Goal: Task Accomplishment & Management: Use online tool/utility

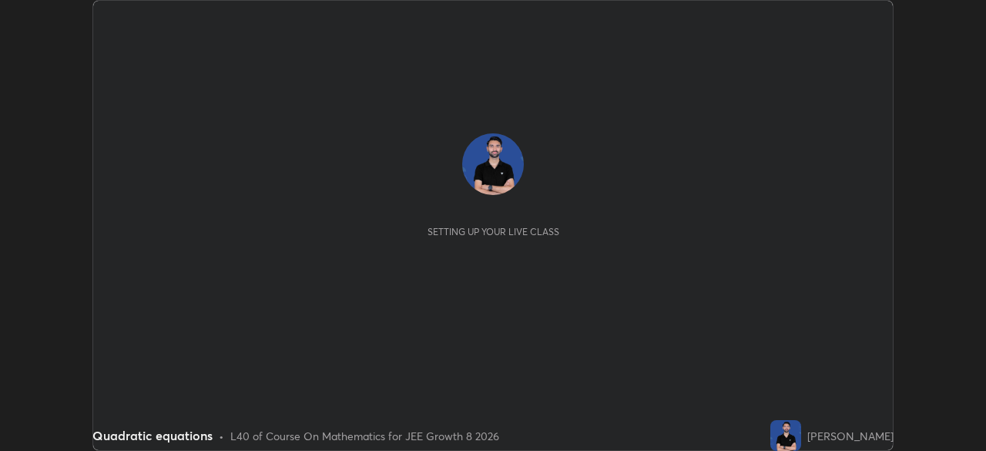
scroll to position [451, 985]
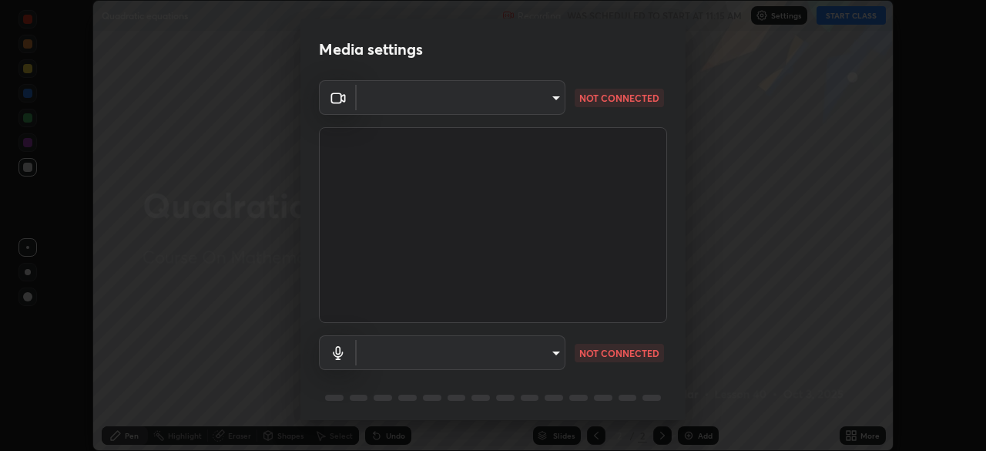
type input "fe2eda5321be6bfb45085b01def2d177fc83f1374430a0b32a6c530ce3caa1ed"
type input "default"
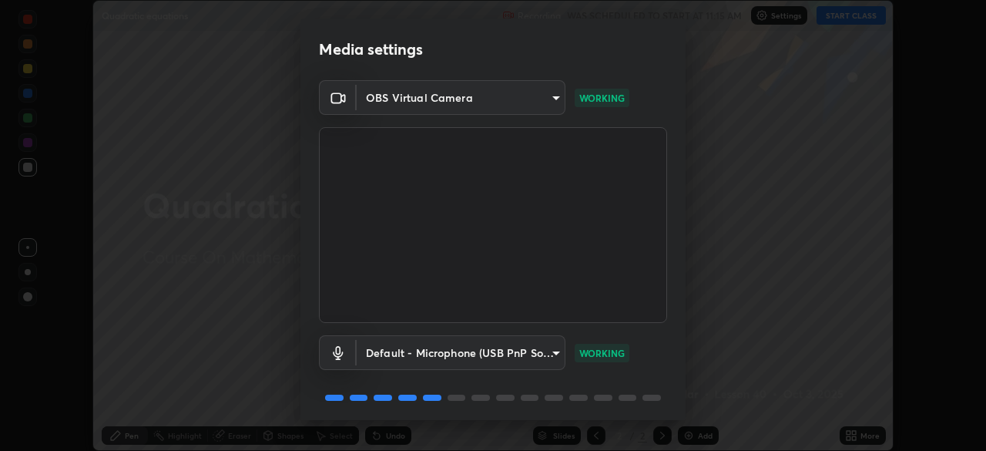
scroll to position [55, 0]
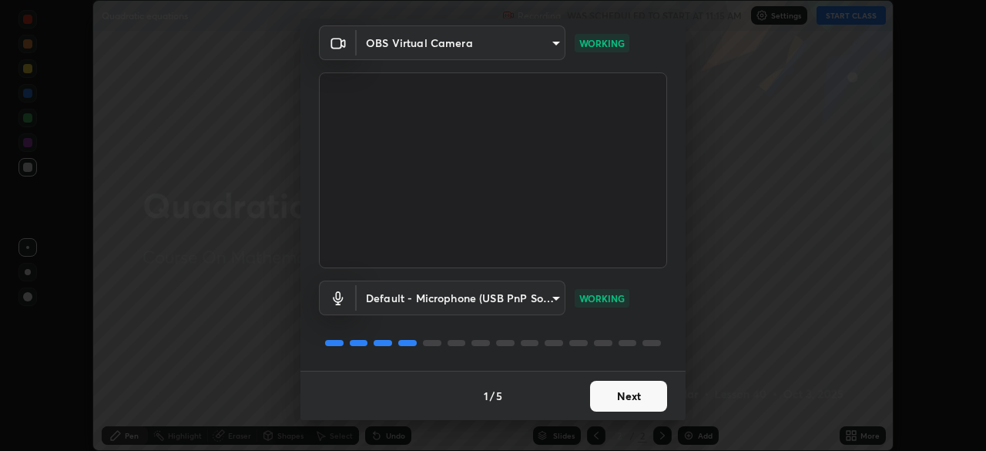
click at [621, 402] on button "Next" at bounding box center [628, 396] width 77 height 31
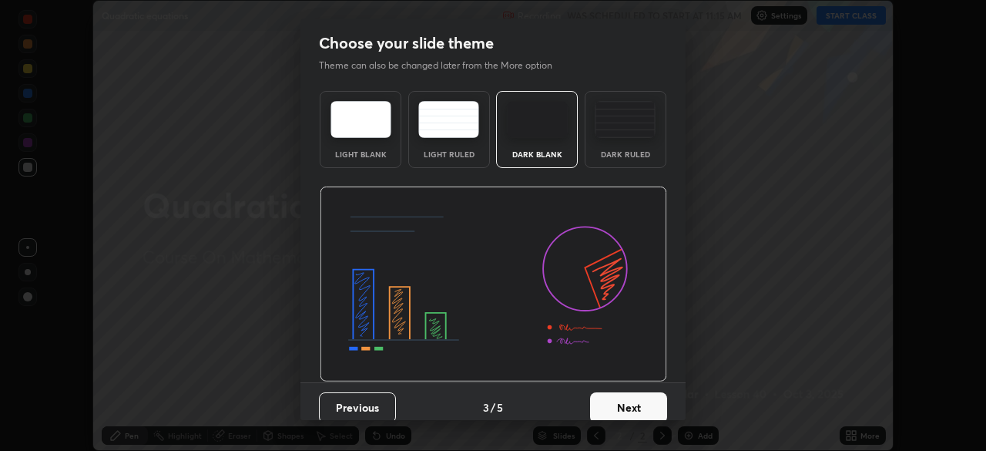
click at [620, 402] on button "Next" at bounding box center [628, 407] width 77 height 31
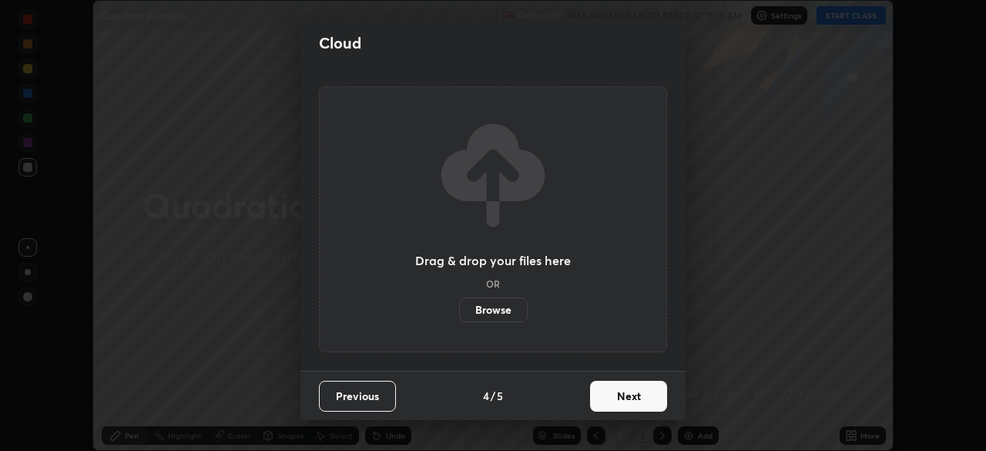
click at [622, 405] on button "Next" at bounding box center [628, 396] width 77 height 31
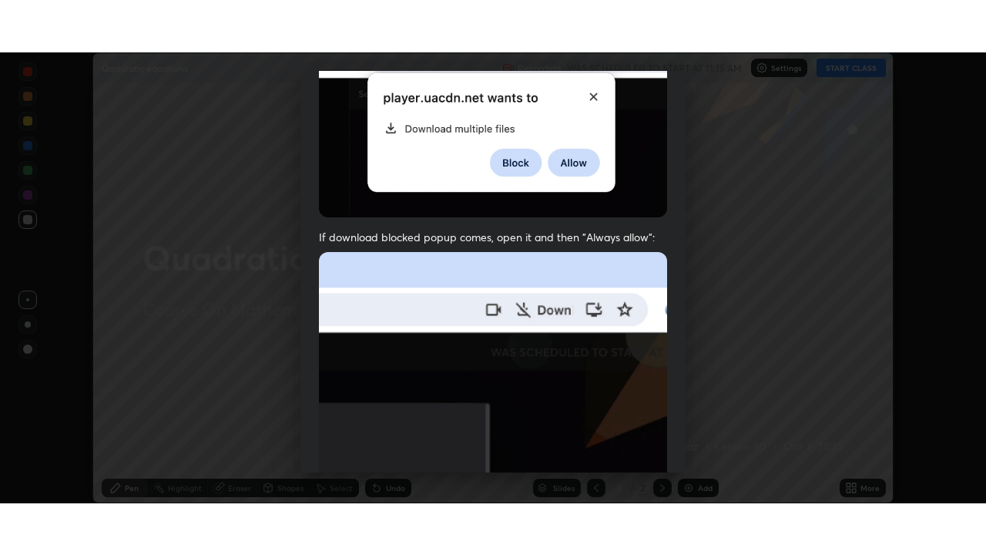
scroll to position [369, 0]
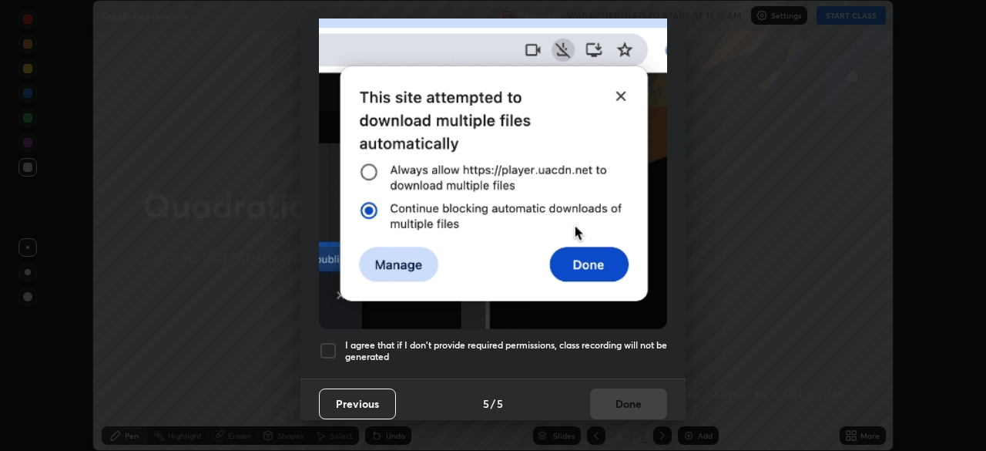
click at [327, 351] on div at bounding box center [328, 350] width 18 height 18
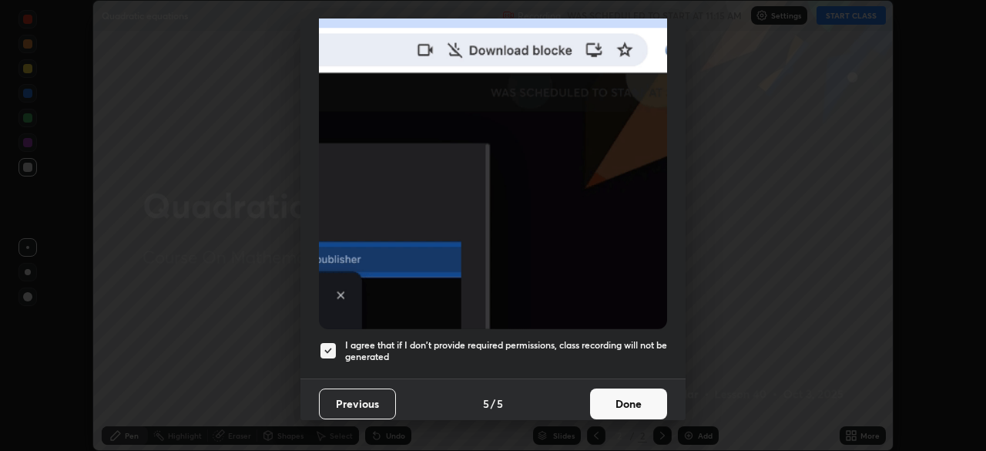
click at [622, 396] on button "Done" at bounding box center [628, 403] width 77 height 31
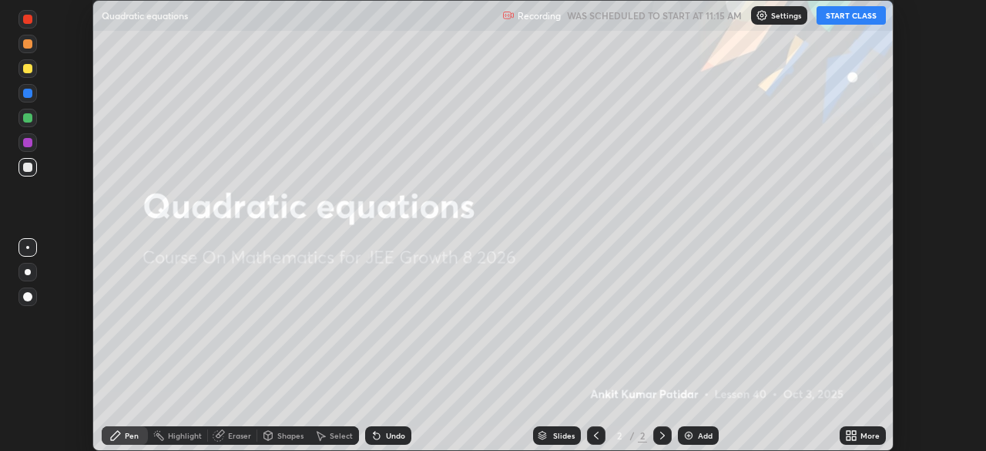
click at [844, 18] on button "START CLASS" at bounding box center [851, 15] width 69 height 18
click at [854, 432] on icon at bounding box center [854, 433] width 4 height 4
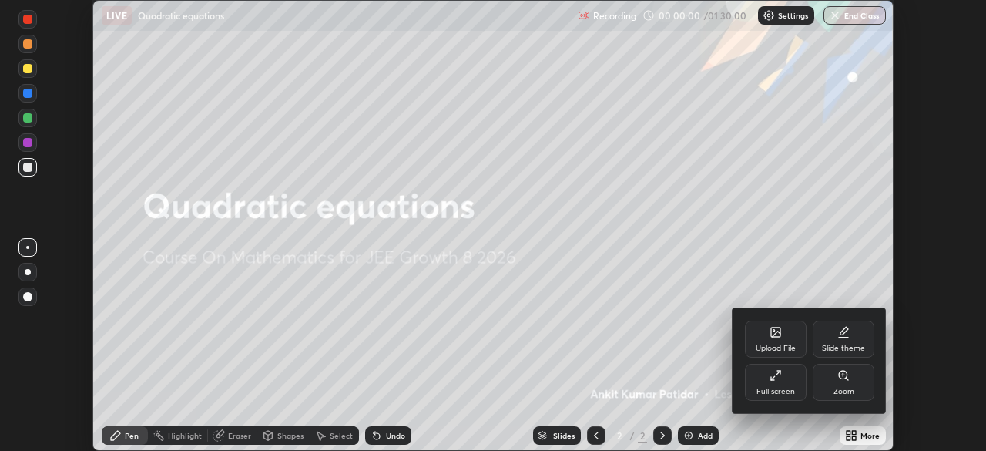
click at [777, 388] on div "Full screen" at bounding box center [776, 392] width 39 height 8
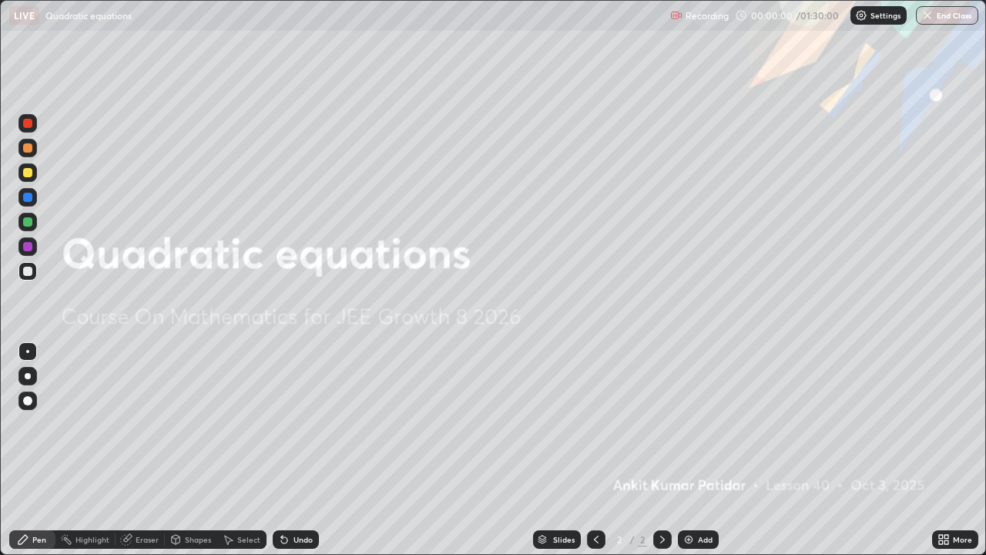
scroll to position [555, 986]
click at [700, 450] on div "Add" at bounding box center [705, 539] width 15 height 8
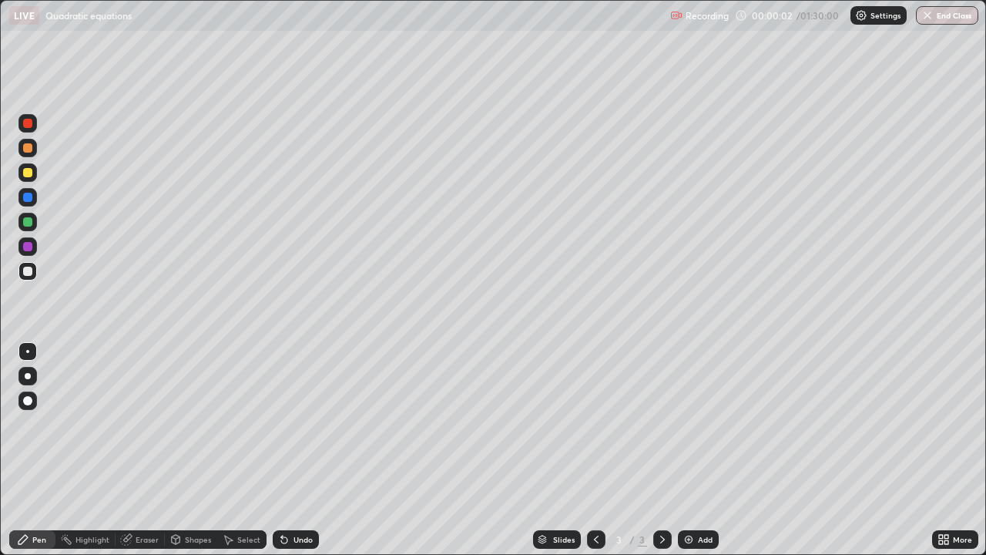
click at [34, 377] on div at bounding box center [27, 376] width 18 height 18
click at [139, 450] on div "Eraser" at bounding box center [147, 539] width 23 height 8
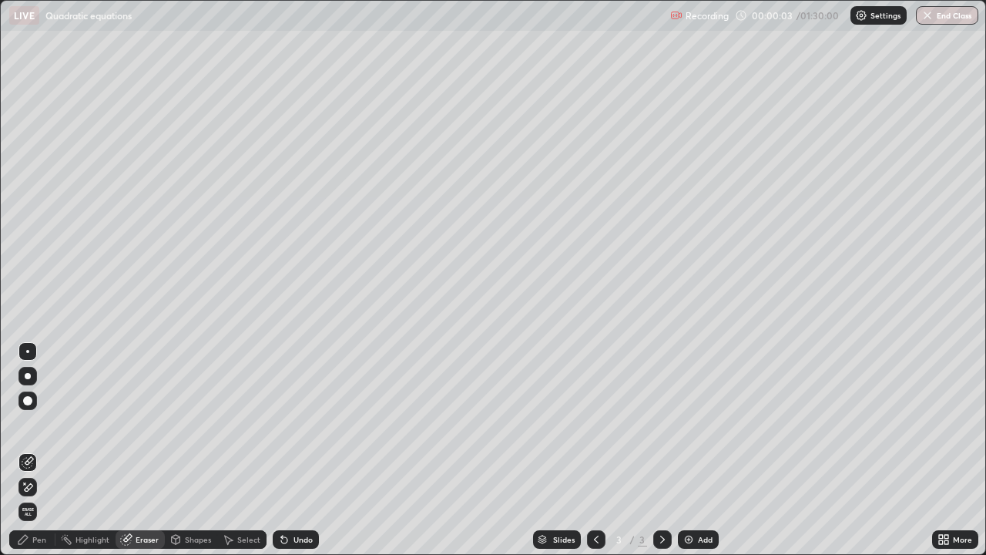
click at [29, 450] on icon at bounding box center [28, 487] width 12 height 13
click at [39, 450] on div "Pen" at bounding box center [32, 539] width 46 height 18
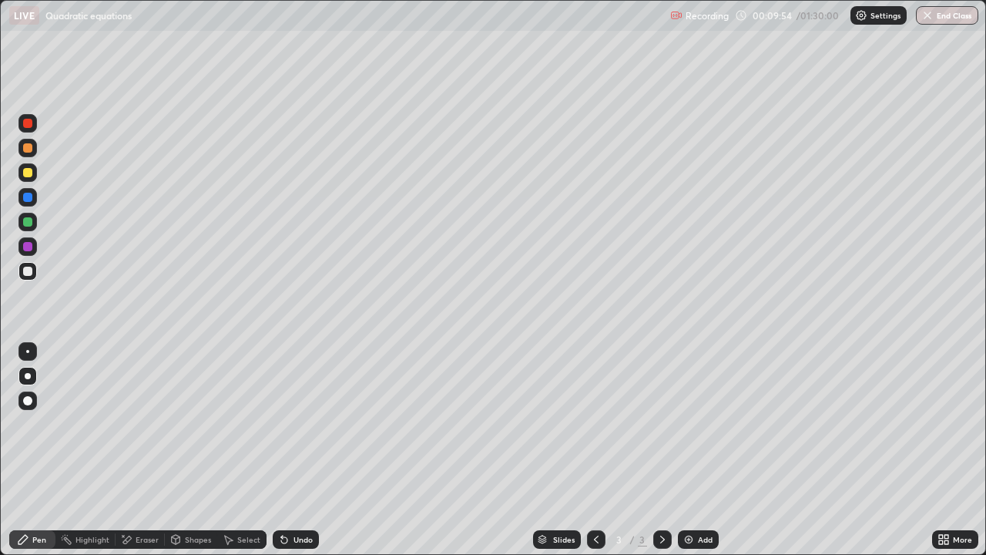
click at [304, 450] on div "Undo" at bounding box center [303, 539] width 19 height 8
click at [683, 450] on img at bounding box center [689, 539] width 12 height 12
click at [595, 450] on icon at bounding box center [596, 539] width 12 height 12
click at [662, 450] on icon at bounding box center [662, 539] width 5 height 8
click at [695, 450] on div "Add" at bounding box center [698, 539] width 41 height 18
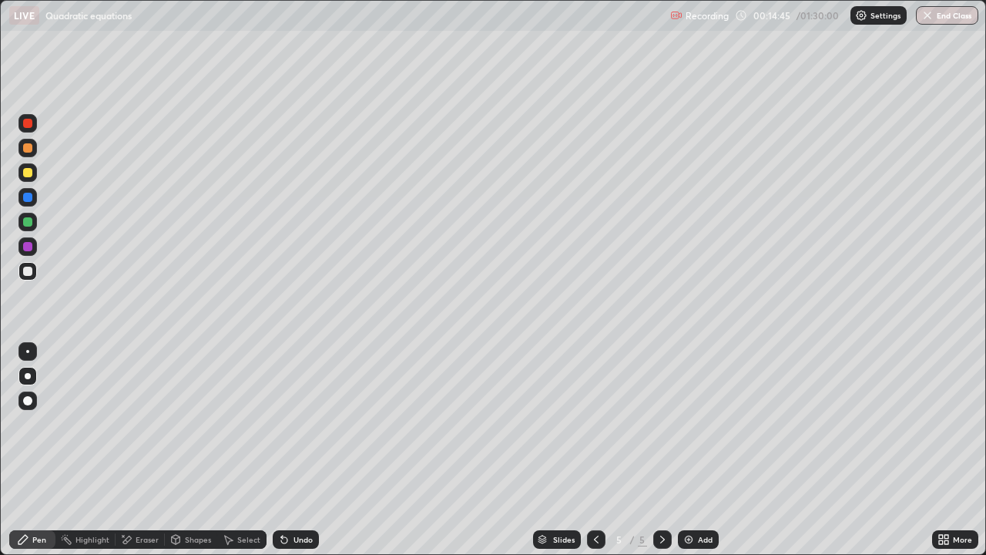
click at [595, 450] on icon at bounding box center [596, 539] width 12 height 12
click at [233, 450] on div "Select" at bounding box center [241, 539] width 49 height 18
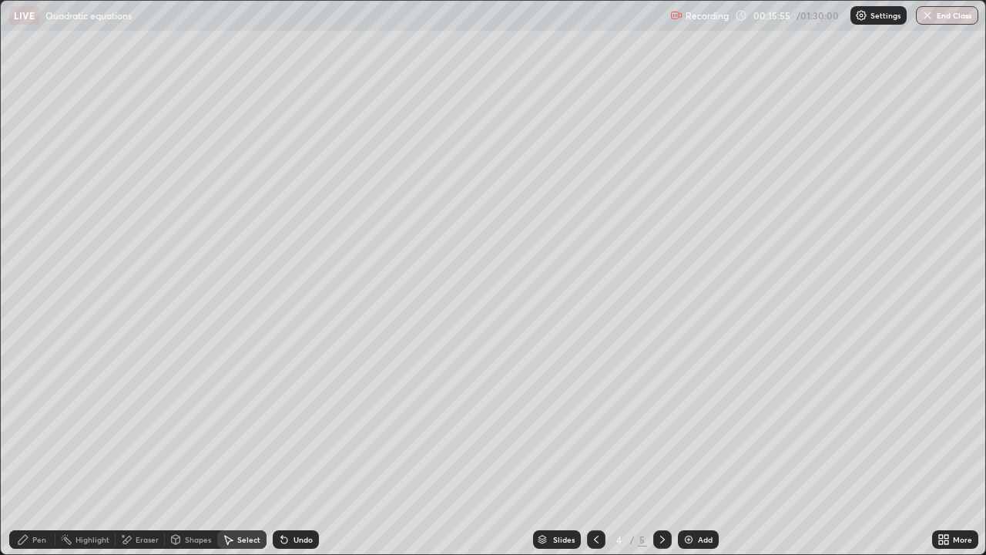
click at [302, 450] on div "Undo" at bounding box center [303, 539] width 19 height 8
click at [43, 450] on div "Pen" at bounding box center [39, 539] width 14 height 8
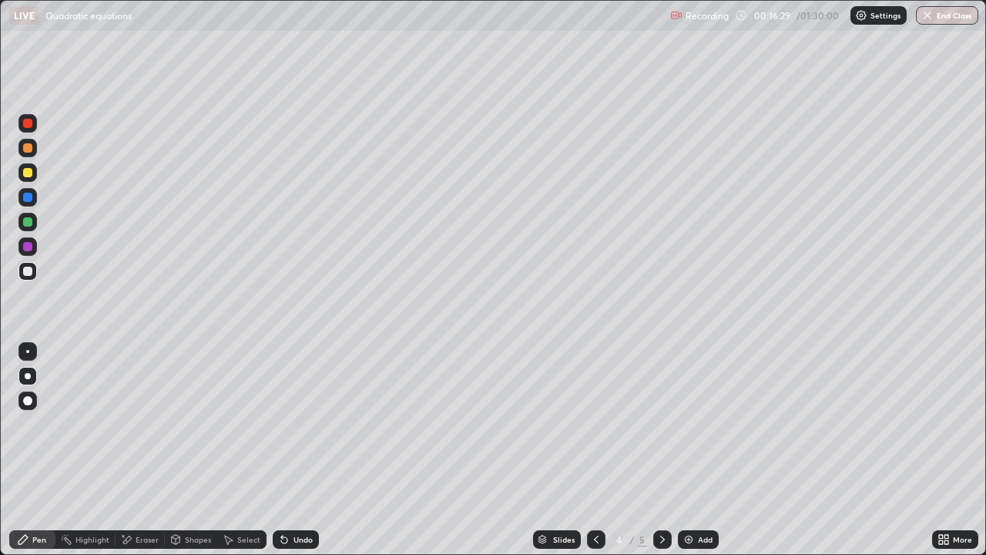
click at [22, 178] on div at bounding box center [27, 172] width 18 height 18
click at [663, 450] on icon at bounding box center [662, 539] width 12 height 12
click at [596, 450] on icon at bounding box center [596, 539] width 12 height 12
click at [29, 222] on div at bounding box center [27, 221] width 9 height 9
click at [663, 450] on icon at bounding box center [662, 539] width 5 height 8
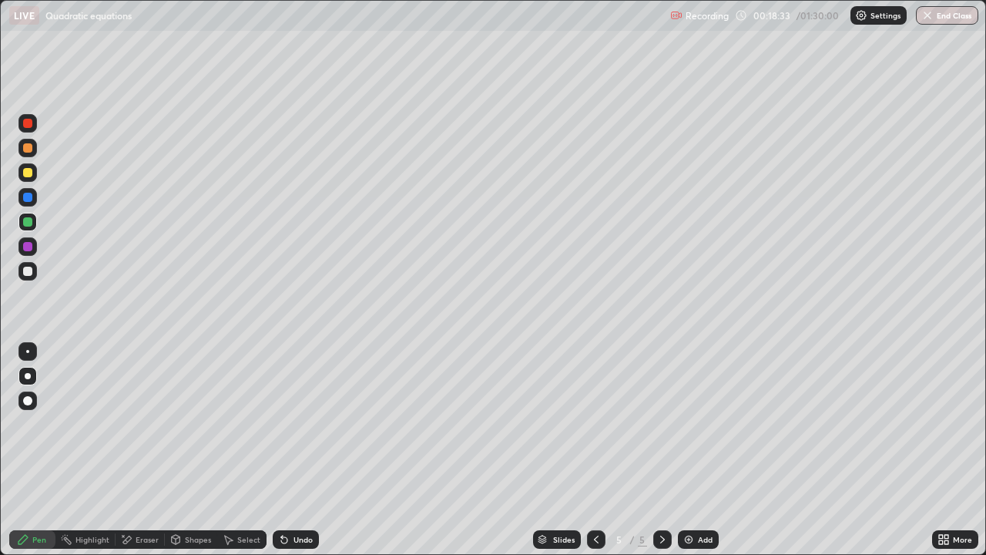
click at [594, 450] on icon at bounding box center [596, 539] width 5 height 8
click at [661, 450] on icon at bounding box center [662, 539] width 12 height 12
click at [592, 450] on icon at bounding box center [596, 539] width 12 height 12
click at [23, 180] on div at bounding box center [27, 172] width 18 height 18
click at [28, 149] on div at bounding box center [27, 147] width 9 height 9
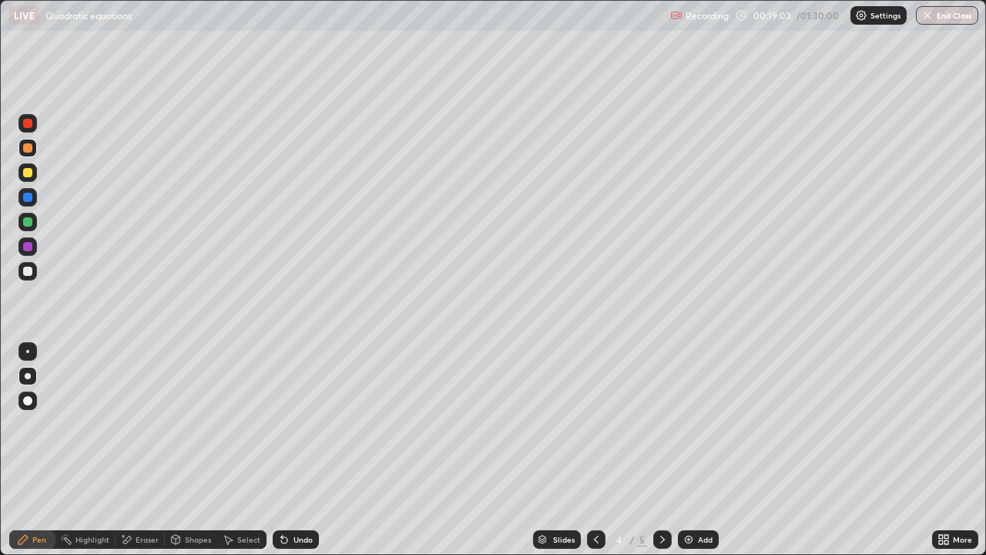
click at [26, 223] on div at bounding box center [27, 221] width 9 height 9
click at [25, 176] on div at bounding box center [27, 172] width 9 height 9
click at [146, 450] on div "Eraser" at bounding box center [147, 539] width 23 height 8
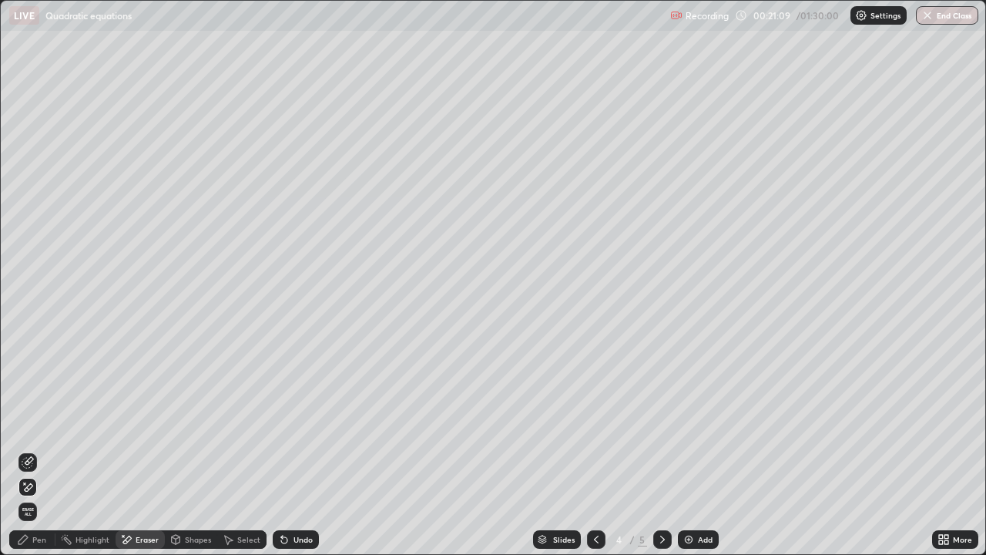
click at [42, 450] on div "Pen" at bounding box center [39, 539] width 14 height 8
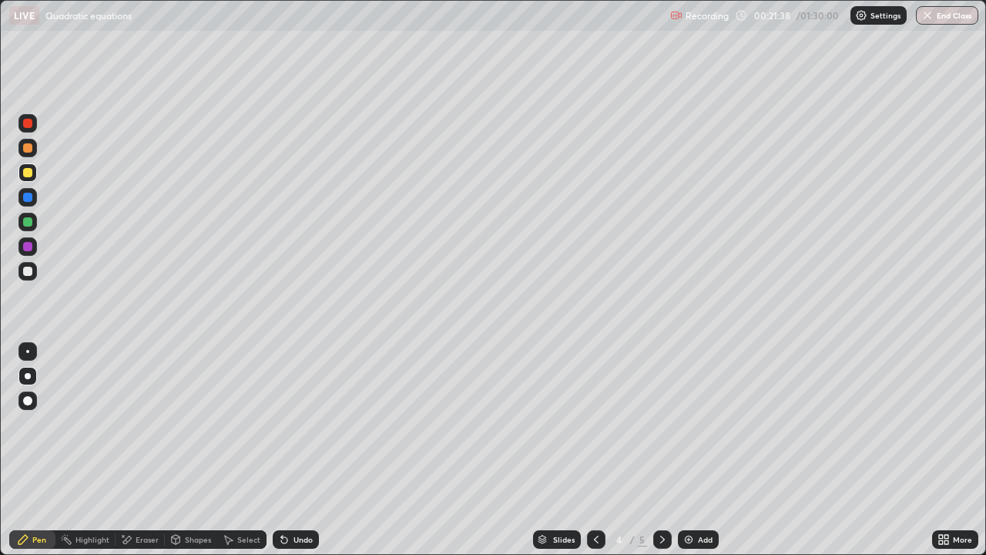
click at [282, 450] on icon at bounding box center [284, 540] width 6 height 6
click at [285, 450] on icon at bounding box center [284, 539] width 12 height 12
click at [144, 450] on div "Eraser" at bounding box center [147, 539] width 23 height 8
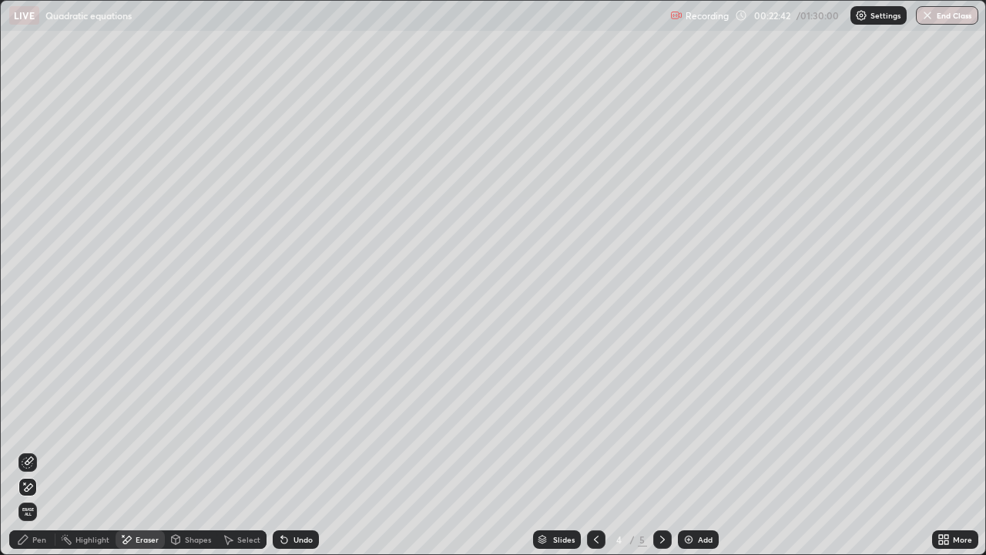
click at [35, 450] on div "Pen" at bounding box center [39, 539] width 14 height 8
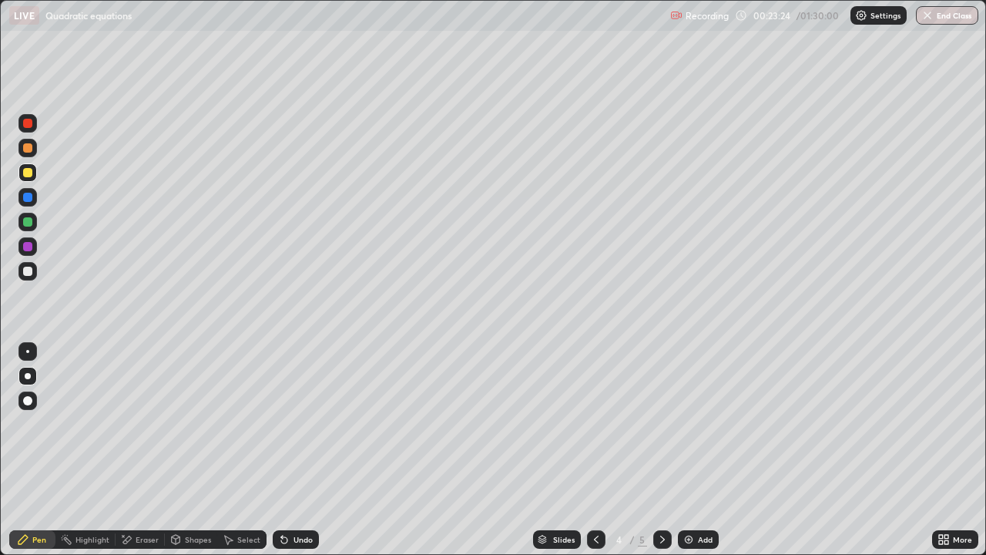
click at [25, 147] on div at bounding box center [27, 147] width 9 height 9
click at [661, 450] on icon at bounding box center [662, 539] width 12 height 12
click at [594, 450] on icon at bounding box center [596, 539] width 5 height 8
click at [303, 450] on div "Undo" at bounding box center [303, 539] width 19 height 8
click at [302, 450] on div "Undo" at bounding box center [303, 539] width 19 height 8
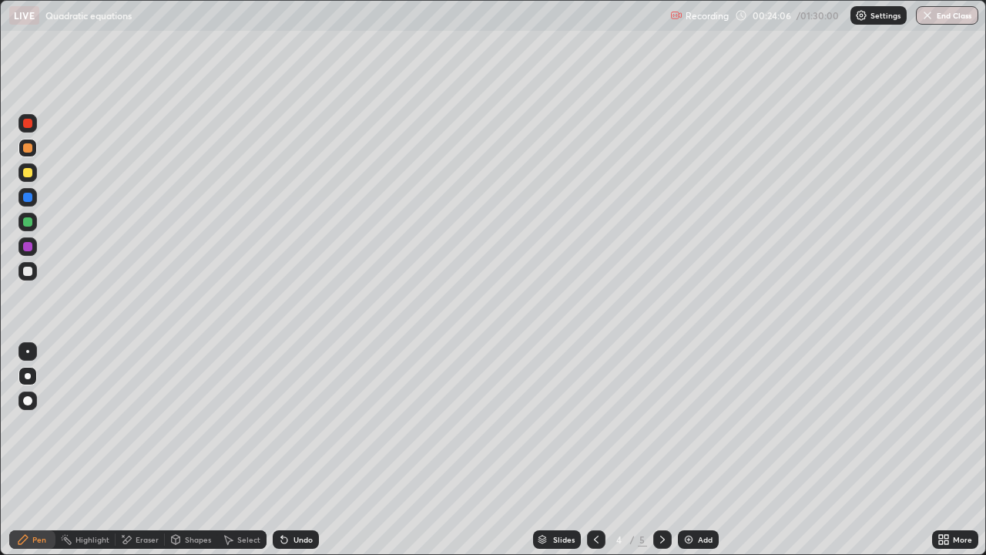
click at [304, 450] on div "Undo" at bounding box center [303, 539] width 19 height 8
click at [294, 450] on div "Undo" at bounding box center [303, 539] width 19 height 8
click at [656, 450] on div at bounding box center [662, 539] width 18 height 18
click at [595, 450] on icon at bounding box center [596, 539] width 12 height 12
click at [29, 247] on div at bounding box center [27, 246] width 9 height 9
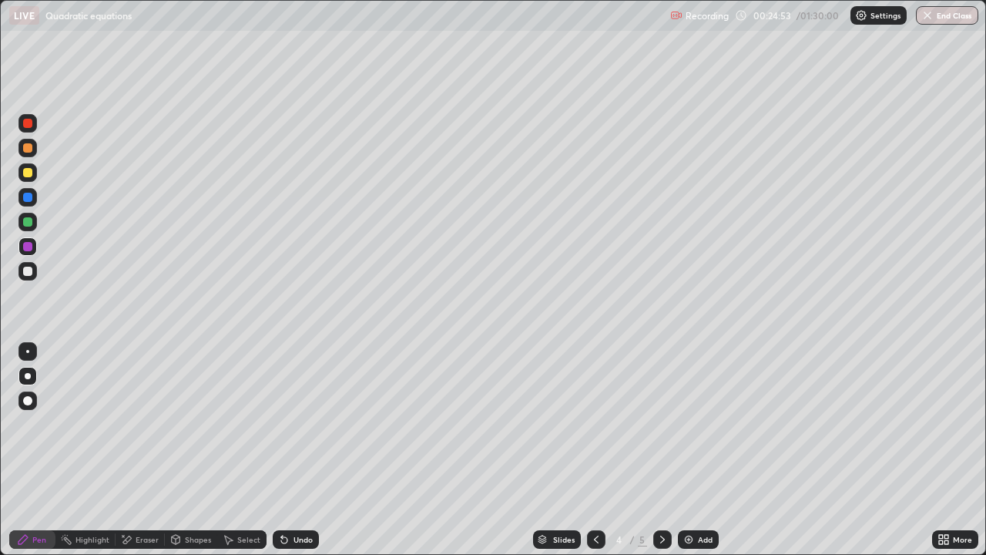
click at [30, 277] on div at bounding box center [27, 271] width 18 height 18
click at [660, 450] on icon at bounding box center [662, 539] width 5 height 8
click at [596, 450] on icon at bounding box center [596, 539] width 12 height 12
click at [299, 450] on div "Undo" at bounding box center [296, 539] width 46 height 18
click at [300, 450] on div "Undo" at bounding box center [296, 539] width 46 height 18
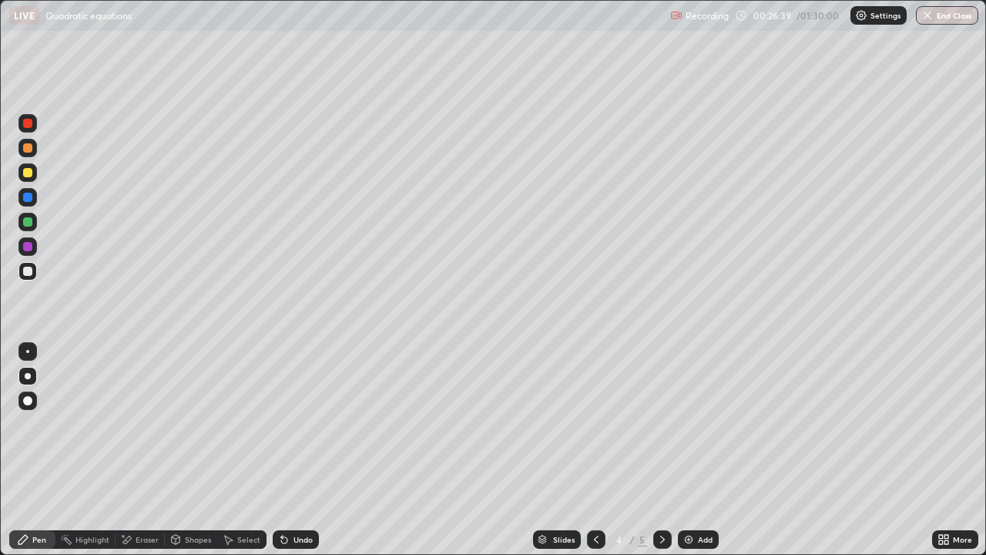
click at [299, 450] on div "Undo" at bounding box center [296, 539] width 46 height 18
click at [302, 450] on div "Undo" at bounding box center [296, 539] width 46 height 18
click at [304, 450] on div "Undo" at bounding box center [296, 539] width 46 height 18
click at [303, 450] on div "Undo" at bounding box center [296, 539] width 46 height 18
click at [299, 450] on div "Undo" at bounding box center [296, 539] width 46 height 18
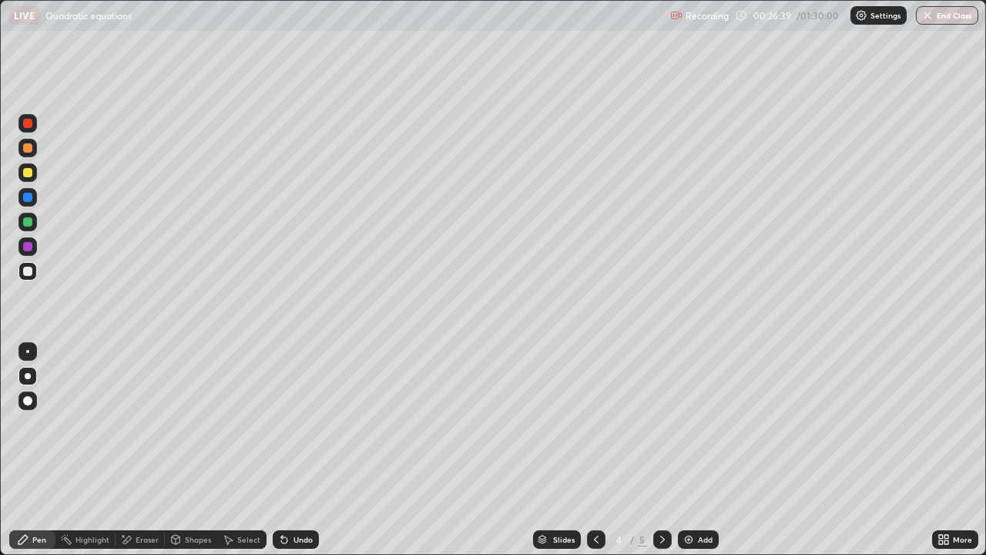
click at [298, 450] on div "Undo" at bounding box center [296, 539] width 46 height 18
click at [300, 450] on div "Undo" at bounding box center [296, 539] width 46 height 18
click at [303, 450] on div "Undo" at bounding box center [303, 539] width 19 height 8
click at [300, 450] on div "Undo" at bounding box center [303, 539] width 19 height 8
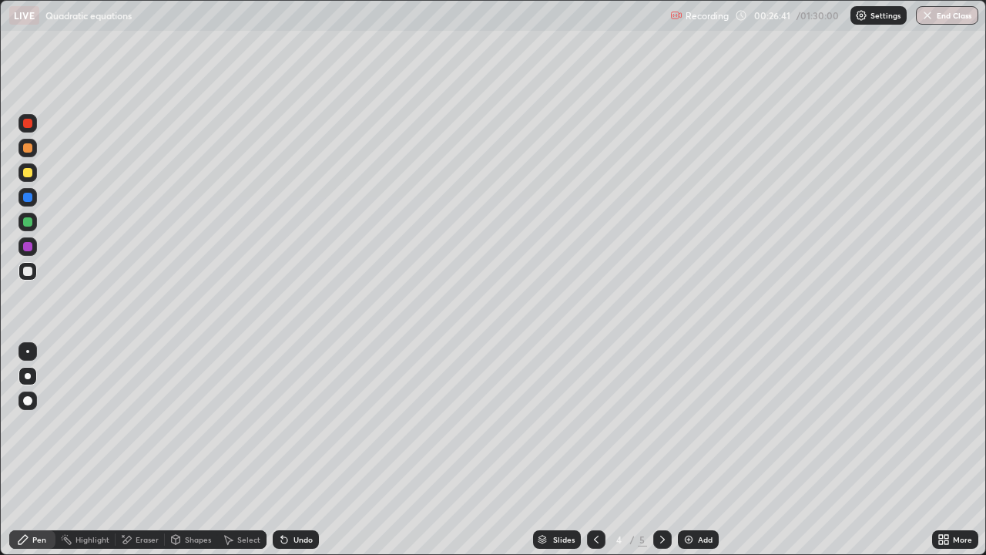
click at [302, 450] on div "Undo" at bounding box center [303, 539] width 19 height 8
click at [303, 450] on div "Undo" at bounding box center [303, 539] width 19 height 8
click at [301, 450] on div "Undo" at bounding box center [303, 539] width 19 height 8
click at [302, 450] on div "Undo" at bounding box center [303, 539] width 19 height 8
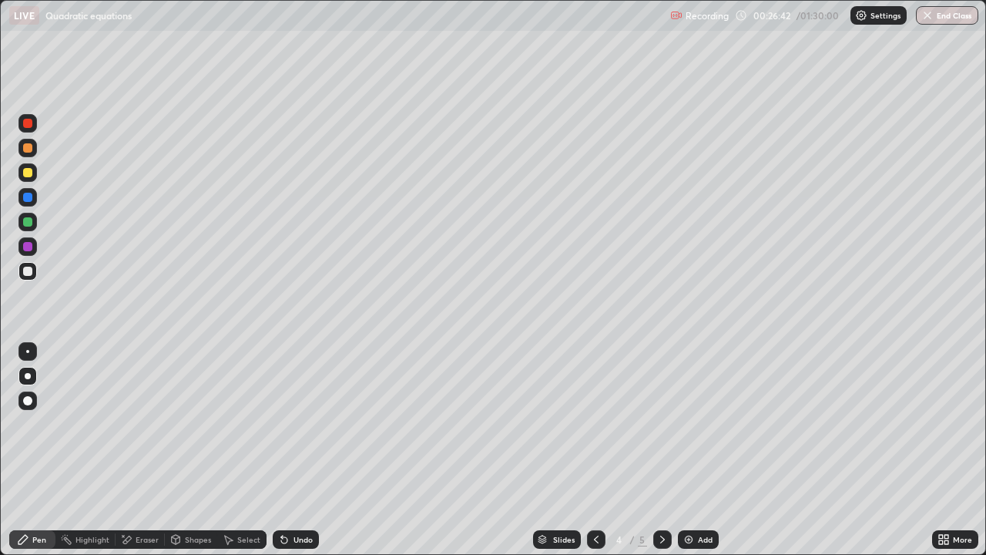
click at [303, 450] on div "Undo" at bounding box center [303, 539] width 19 height 8
click at [301, 450] on div "Undo" at bounding box center [303, 539] width 19 height 8
click at [300, 450] on div "Undo" at bounding box center [296, 539] width 46 height 18
click at [302, 450] on div "Undo" at bounding box center [303, 539] width 19 height 8
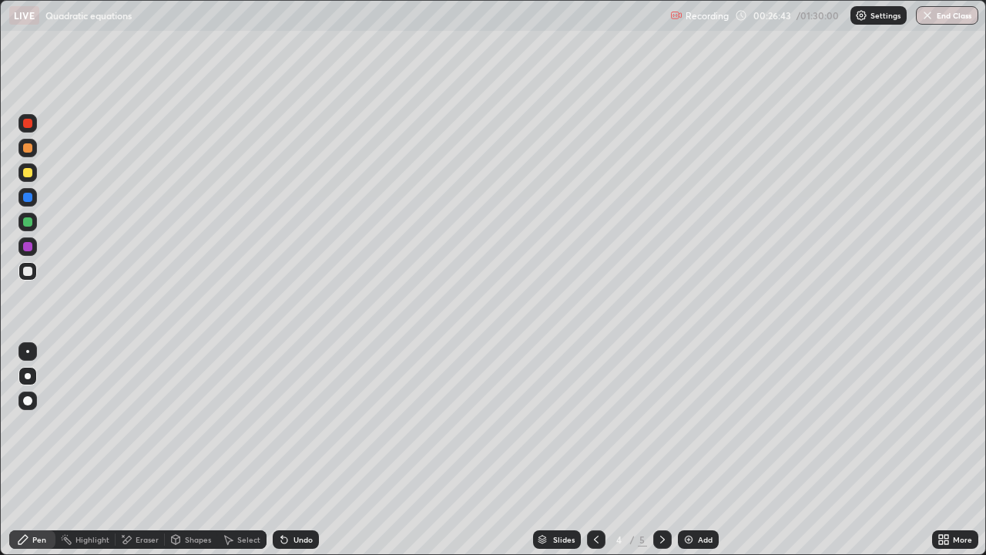
click at [301, 450] on div "Undo" at bounding box center [296, 539] width 46 height 18
click at [304, 450] on div "Undo" at bounding box center [303, 539] width 19 height 8
click at [28, 224] on div at bounding box center [27, 221] width 9 height 9
click at [24, 123] on div at bounding box center [27, 123] width 9 height 9
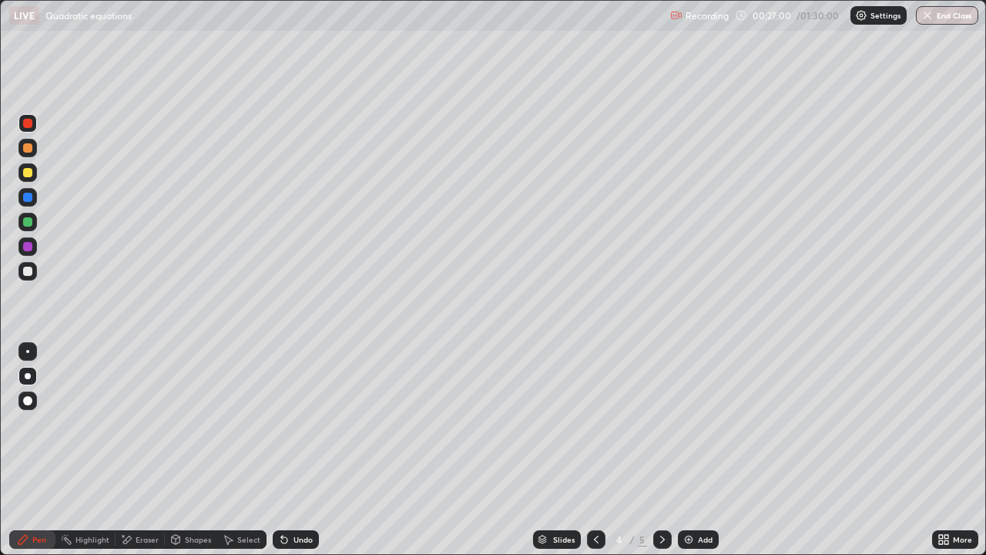
click at [28, 199] on div at bounding box center [27, 197] width 9 height 9
click at [698, 450] on div "Add" at bounding box center [705, 539] width 15 height 8
click at [32, 278] on div at bounding box center [27, 271] width 18 height 18
click at [33, 173] on div at bounding box center [27, 172] width 18 height 18
click at [139, 450] on div "Eraser" at bounding box center [147, 539] width 23 height 8
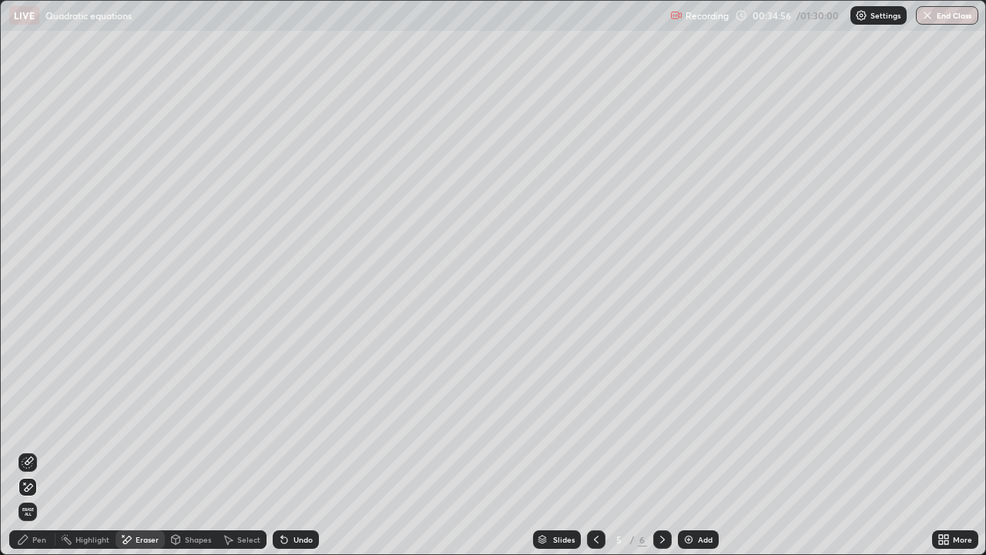
click at [34, 450] on div "Pen" at bounding box center [39, 539] width 14 height 8
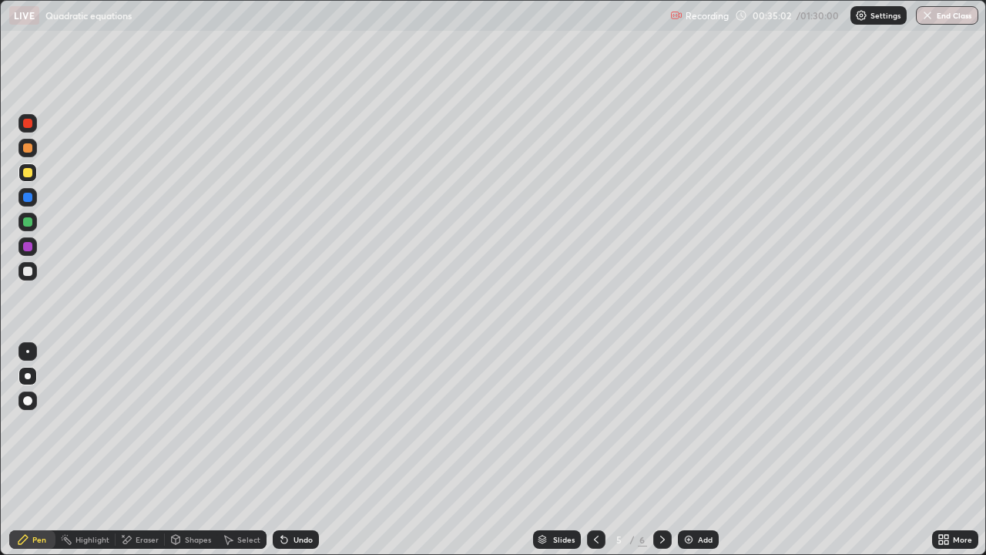
click at [27, 223] on div at bounding box center [27, 221] width 9 height 9
click at [27, 271] on div at bounding box center [27, 271] width 9 height 9
click at [26, 222] on div at bounding box center [27, 221] width 9 height 9
click at [598, 450] on div at bounding box center [596, 539] width 18 height 18
click at [661, 450] on icon at bounding box center [662, 539] width 12 height 12
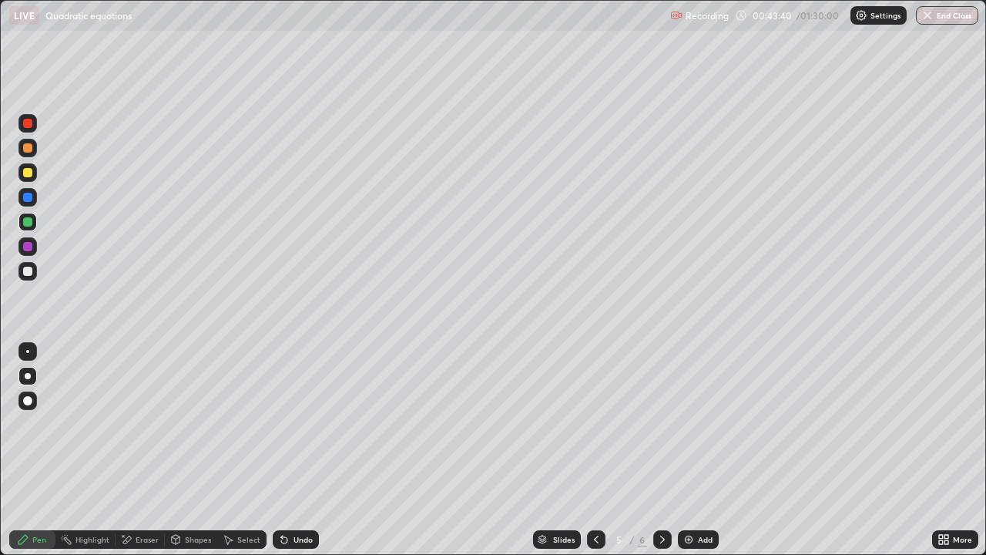
click at [305, 450] on div "Undo" at bounding box center [296, 539] width 46 height 18
click at [304, 450] on div "Undo" at bounding box center [303, 539] width 19 height 8
click at [24, 175] on div at bounding box center [27, 172] width 9 height 9
click at [300, 450] on div "Undo" at bounding box center [303, 539] width 19 height 8
click at [142, 450] on div "Eraser" at bounding box center [147, 539] width 23 height 8
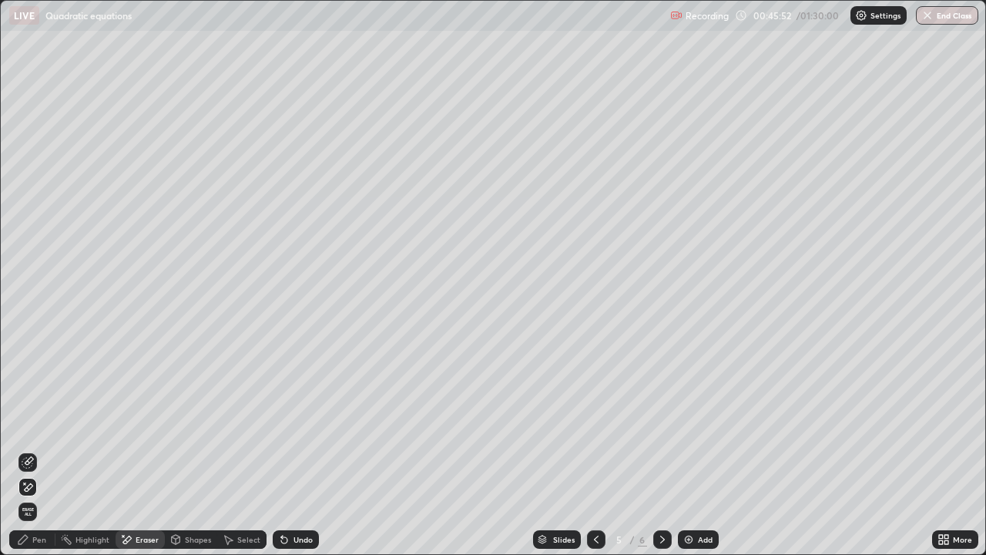
click at [42, 450] on div "Pen" at bounding box center [39, 539] width 14 height 8
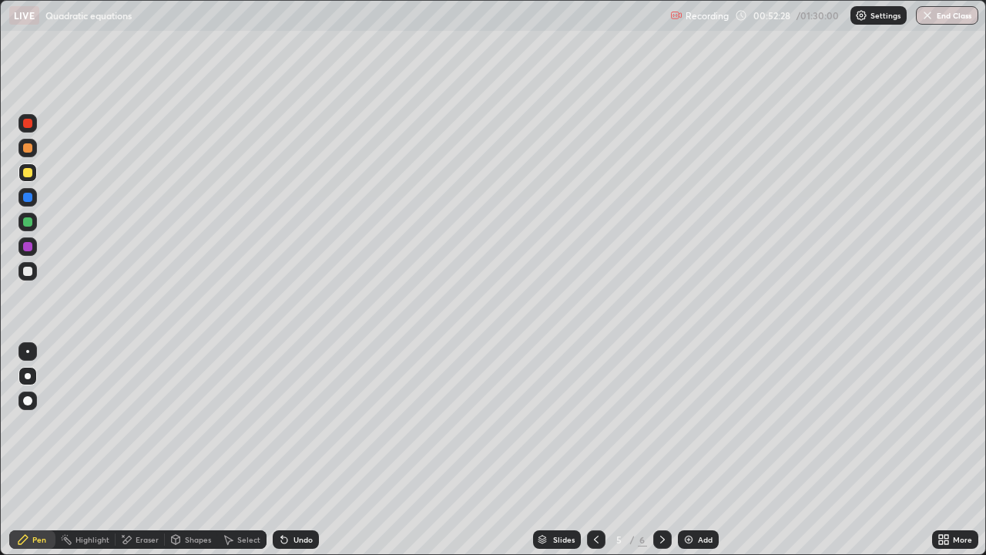
click at [698, 450] on div "Add" at bounding box center [705, 539] width 15 height 8
click at [25, 272] on div at bounding box center [27, 271] width 9 height 9
click at [594, 450] on icon at bounding box center [596, 539] width 12 height 12
click at [659, 450] on icon at bounding box center [662, 539] width 12 height 12
click at [27, 173] on div at bounding box center [27, 172] width 9 height 9
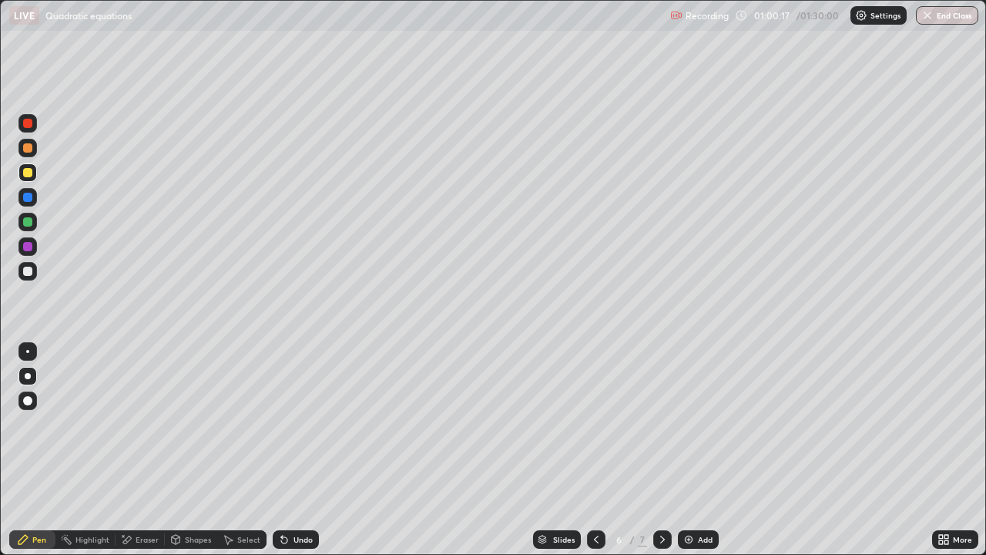
click at [28, 226] on div at bounding box center [27, 221] width 9 height 9
click at [302, 450] on div "Undo" at bounding box center [303, 539] width 19 height 8
click at [24, 181] on div at bounding box center [27, 172] width 18 height 18
click at [296, 450] on div "Undo" at bounding box center [303, 539] width 19 height 8
click at [297, 450] on div "Undo" at bounding box center [303, 539] width 19 height 8
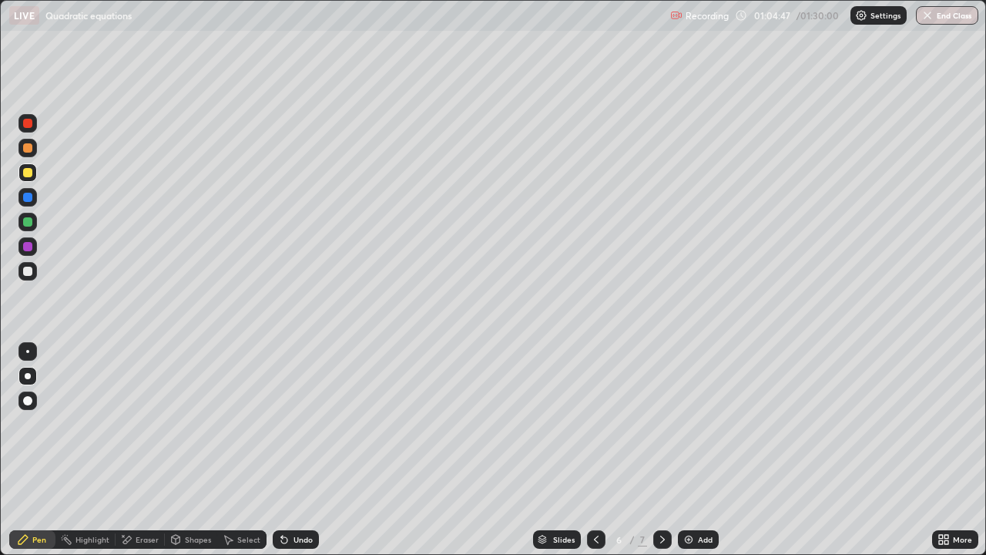
click at [595, 450] on icon at bounding box center [596, 539] width 12 height 12
click at [591, 450] on div at bounding box center [596, 539] width 18 height 18
click at [595, 450] on icon at bounding box center [596, 539] width 12 height 12
click at [590, 450] on div at bounding box center [596, 539] width 18 height 18
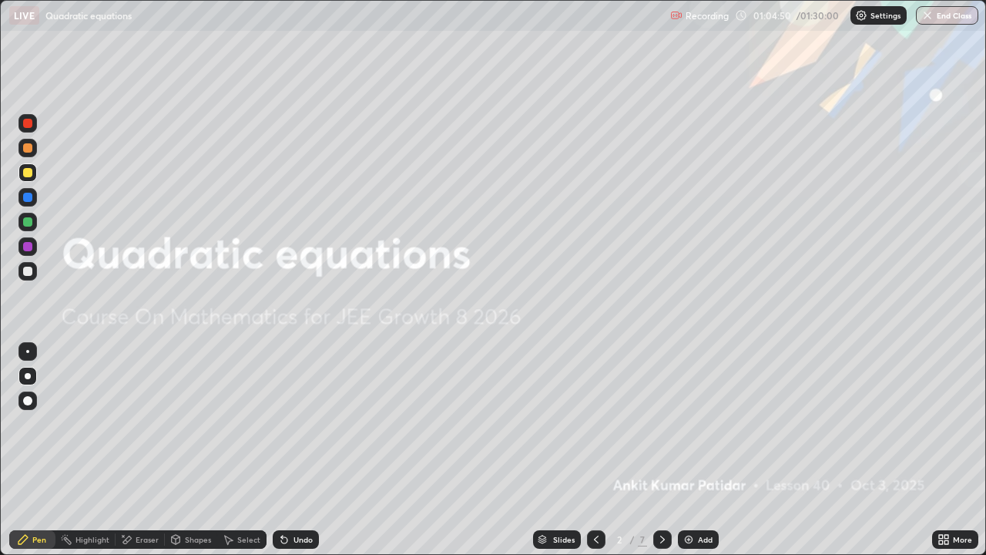
click at [658, 450] on icon at bounding box center [662, 539] width 12 height 12
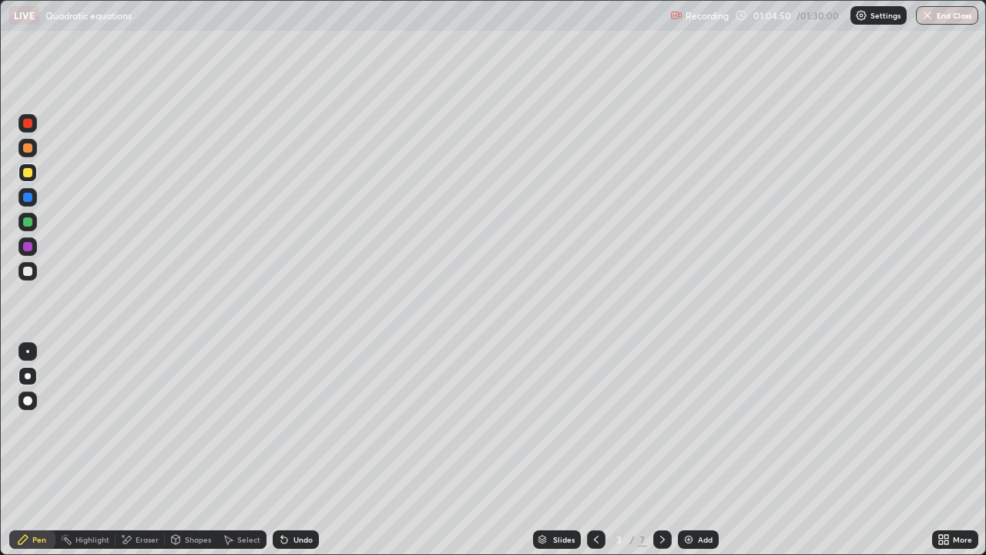
click at [660, 450] on icon at bounding box center [662, 539] width 5 height 8
click at [661, 450] on icon at bounding box center [662, 539] width 5 height 8
click at [661, 450] on icon at bounding box center [662, 539] width 12 height 12
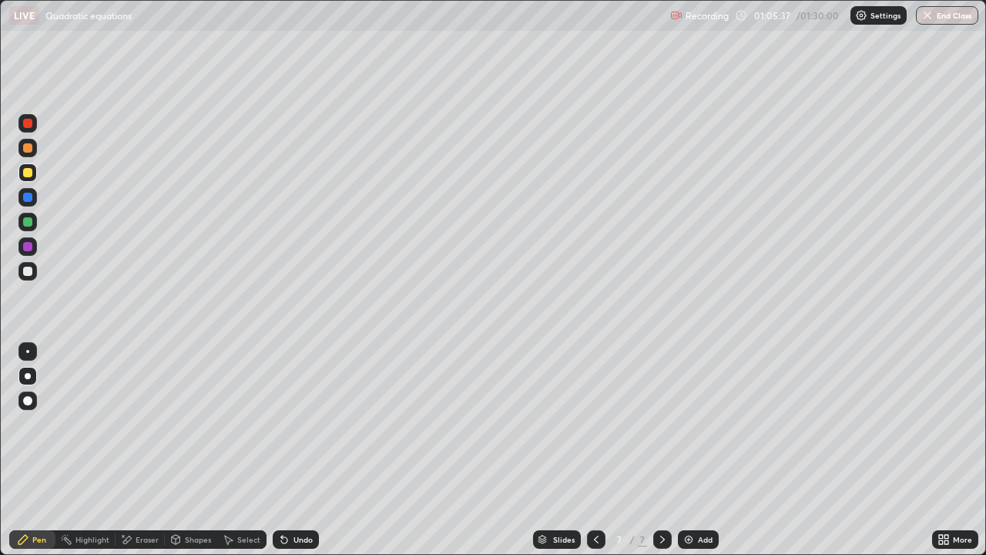
click at [663, 450] on icon at bounding box center [662, 539] width 5 height 8
click at [596, 450] on icon at bounding box center [596, 539] width 5 height 8
click at [703, 450] on div "Add" at bounding box center [705, 539] width 15 height 8
click at [25, 267] on div at bounding box center [27, 271] width 9 height 9
click at [22, 171] on div at bounding box center [27, 172] width 18 height 18
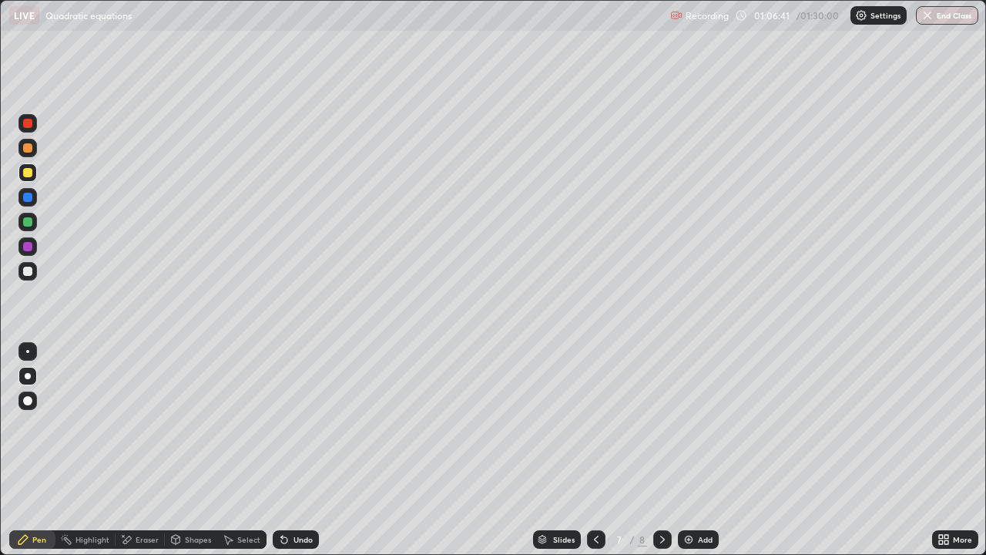
click at [300, 450] on div "Undo" at bounding box center [303, 539] width 19 height 8
click at [298, 450] on div "Undo" at bounding box center [303, 539] width 19 height 8
click at [296, 450] on div "Undo" at bounding box center [303, 539] width 19 height 8
click at [297, 450] on div "Undo" at bounding box center [296, 539] width 46 height 18
click at [294, 450] on div "Undo" at bounding box center [303, 539] width 19 height 8
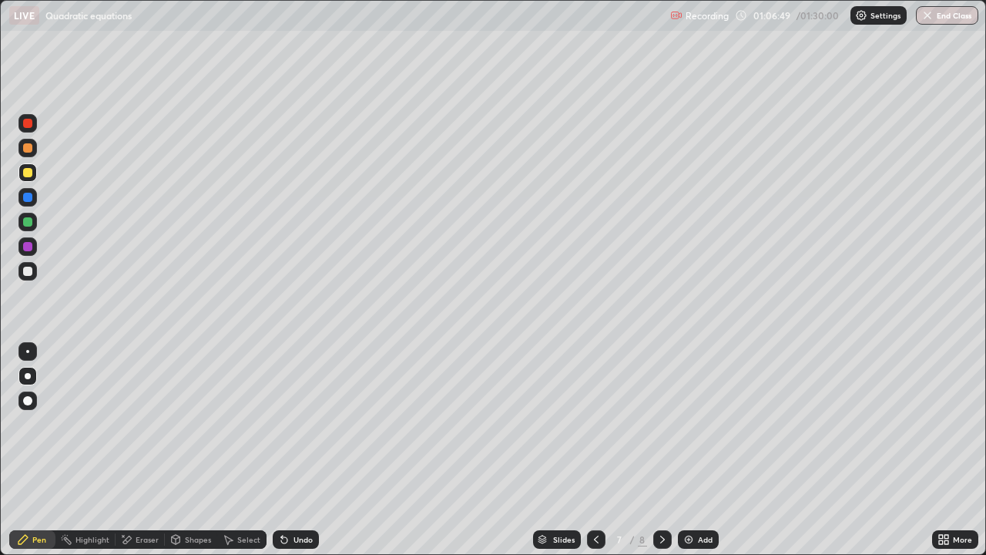
click at [294, 450] on div "Undo" at bounding box center [303, 539] width 19 height 8
click at [297, 450] on div "Undo" at bounding box center [303, 539] width 19 height 8
click at [298, 450] on div "Undo" at bounding box center [303, 539] width 19 height 8
click at [297, 450] on div "Undo" at bounding box center [296, 539] width 46 height 18
click at [151, 450] on div "Eraser" at bounding box center [147, 539] width 23 height 8
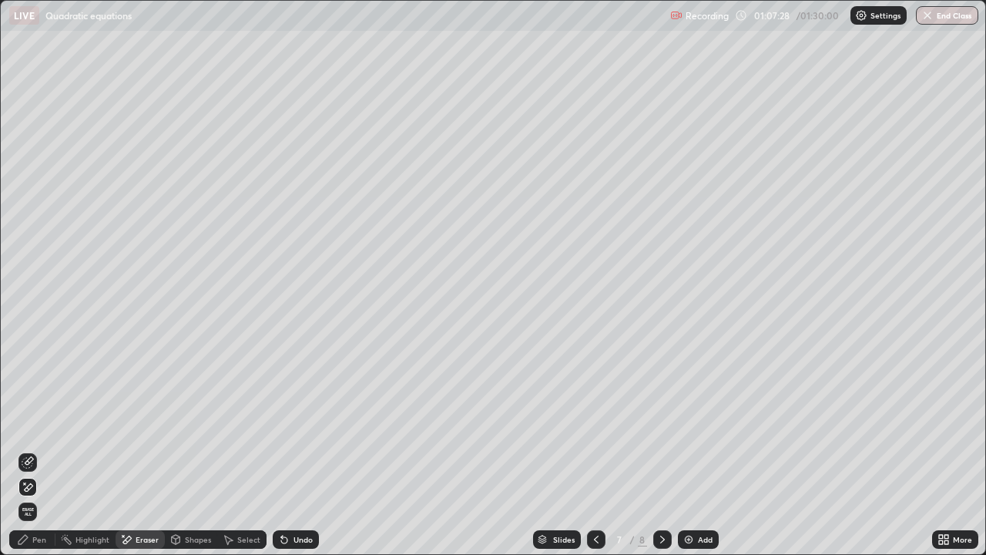
click at [38, 450] on div "Pen" at bounding box center [39, 539] width 14 height 8
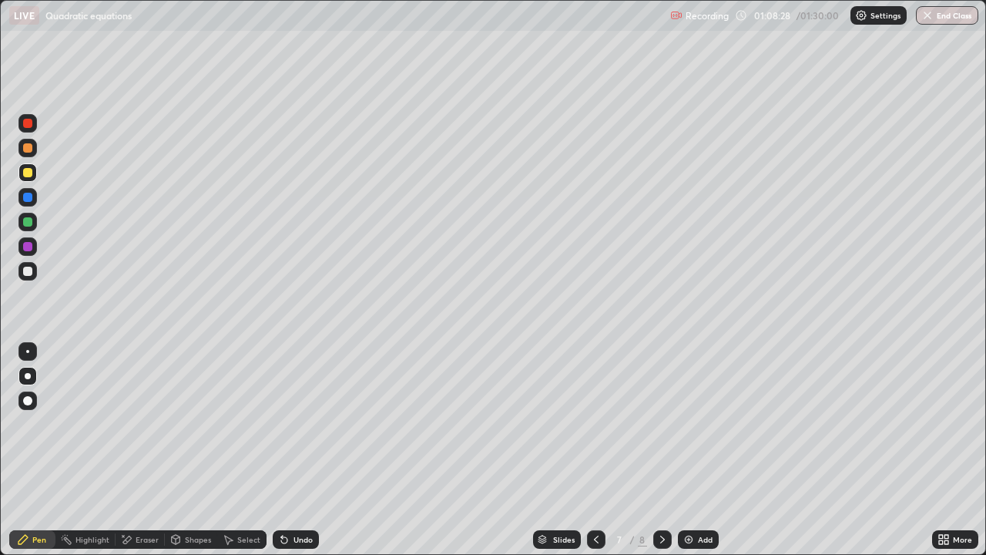
click at [695, 450] on div "Add" at bounding box center [698, 539] width 41 height 18
click at [30, 270] on div at bounding box center [27, 271] width 9 height 9
click at [33, 173] on div at bounding box center [27, 172] width 18 height 18
click at [139, 450] on div "Eraser" at bounding box center [147, 539] width 23 height 8
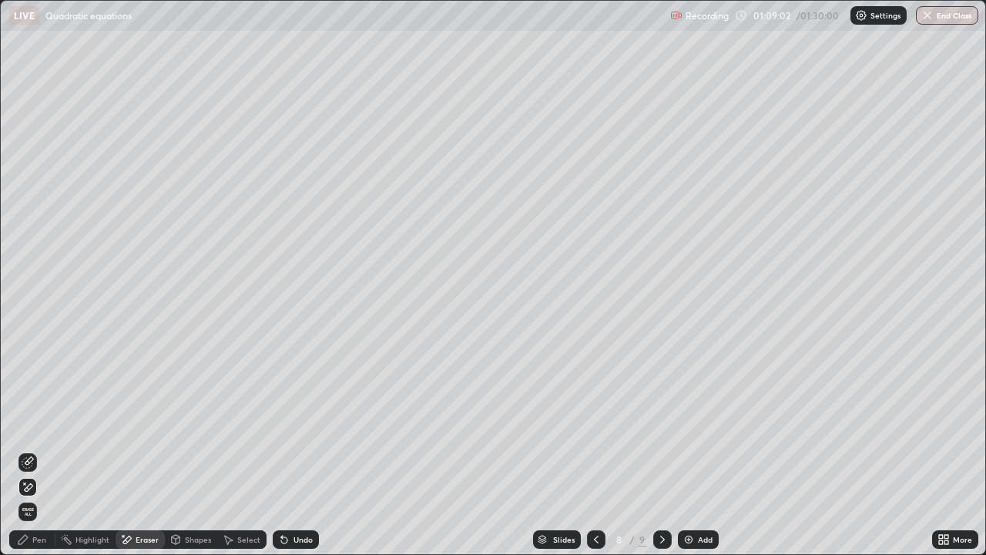
click at [40, 450] on div "Pen" at bounding box center [39, 539] width 14 height 8
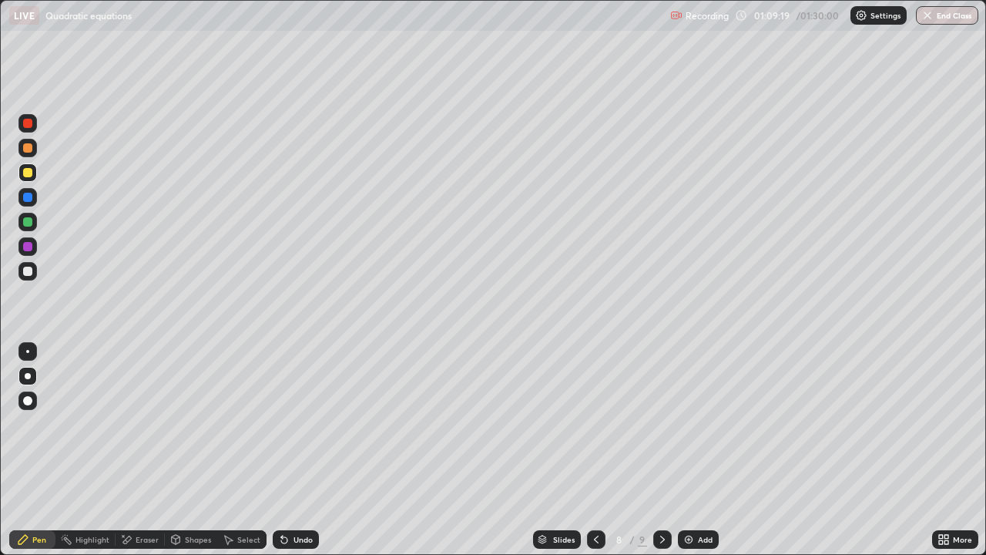
click at [30, 275] on div at bounding box center [27, 271] width 9 height 9
click at [31, 224] on div at bounding box center [27, 221] width 9 height 9
click at [145, 450] on div "Eraser" at bounding box center [147, 539] width 23 height 8
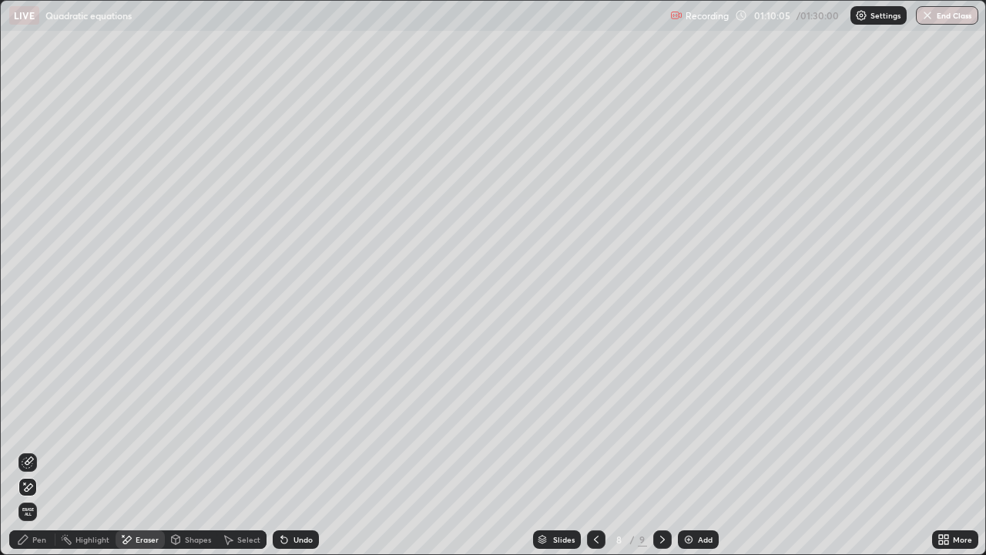
click at [41, 450] on div "Pen" at bounding box center [39, 539] width 14 height 8
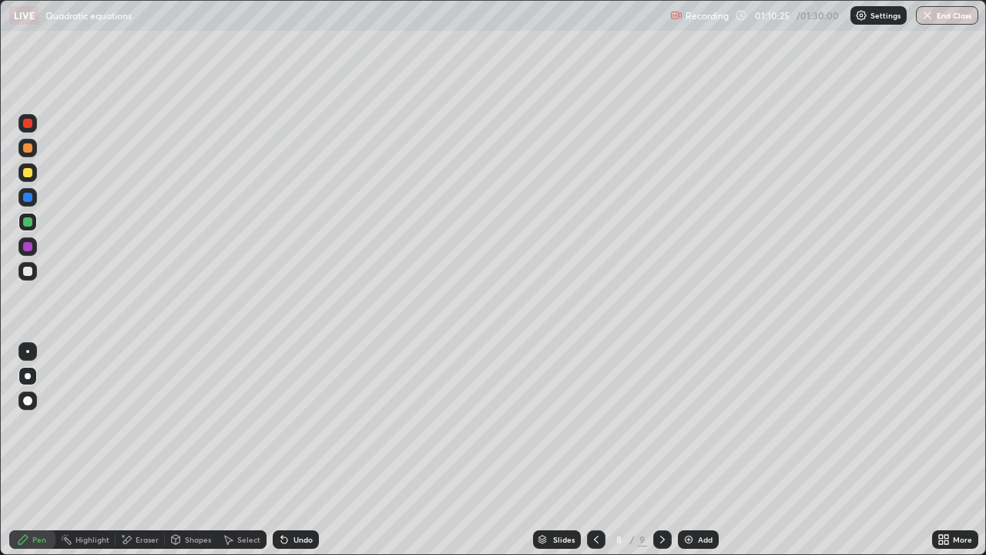
click at [28, 351] on div at bounding box center [27, 351] width 3 height 3
click at [28, 173] on div at bounding box center [27, 172] width 9 height 9
click at [28, 376] on div at bounding box center [28, 376] width 6 height 6
click at [28, 224] on div at bounding box center [27, 221] width 9 height 9
click at [138, 450] on div "Eraser" at bounding box center [140, 539] width 49 height 18
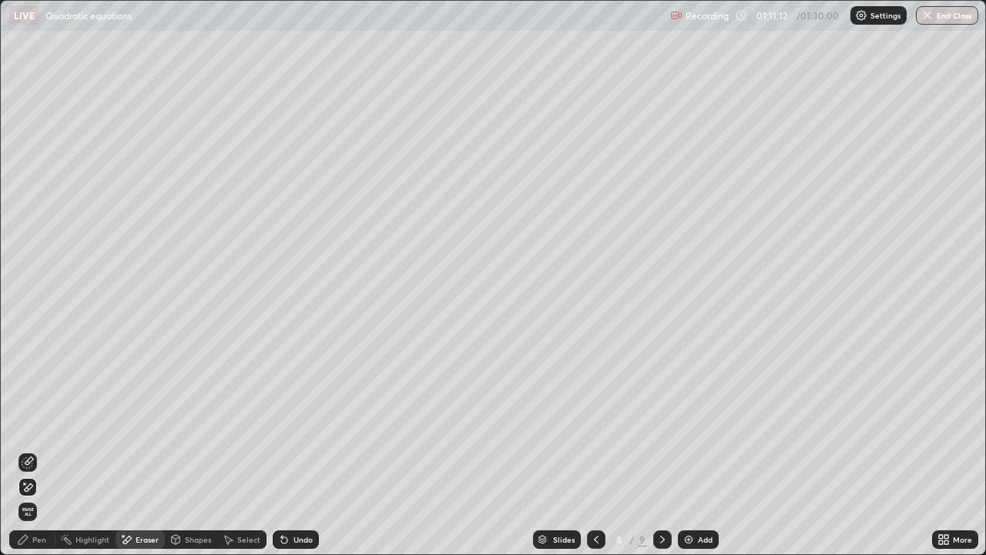
click at [46, 450] on div "Pen" at bounding box center [32, 539] width 46 height 18
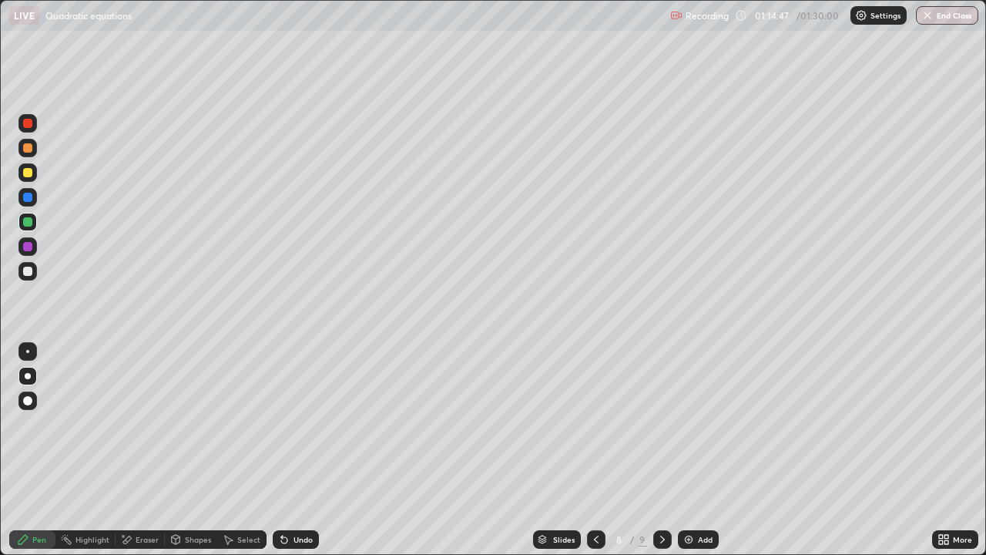
click at [659, 450] on icon at bounding box center [662, 539] width 12 height 12
click at [30, 270] on div at bounding box center [27, 271] width 9 height 9
click at [291, 450] on div "Undo" at bounding box center [296, 539] width 46 height 18
click at [29, 126] on div at bounding box center [27, 123] width 9 height 9
click at [595, 450] on icon at bounding box center [596, 539] width 12 height 12
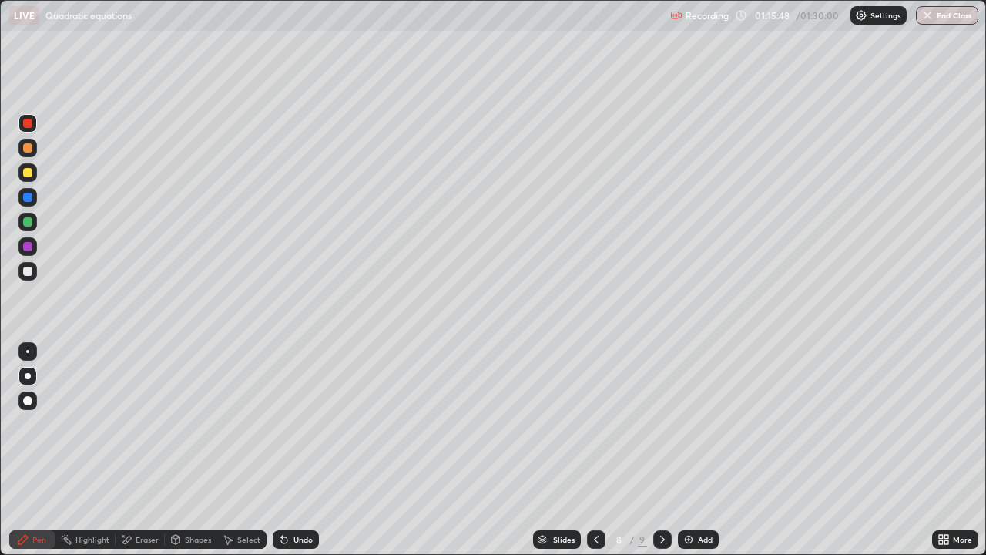
click at [696, 450] on div "Add" at bounding box center [698, 539] width 41 height 18
click at [27, 271] on div at bounding box center [27, 271] width 9 height 9
click at [142, 450] on div "Eraser" at bounding box center [147, 539] width 23 height 8
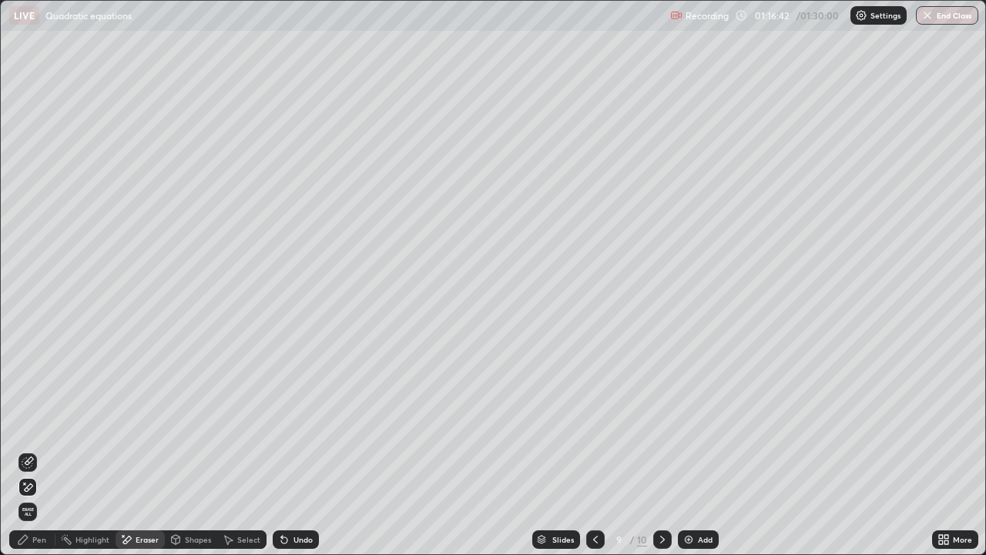
click at [42, 450] on div "Pen" at bounding box center [32, 539] width 46 height 18
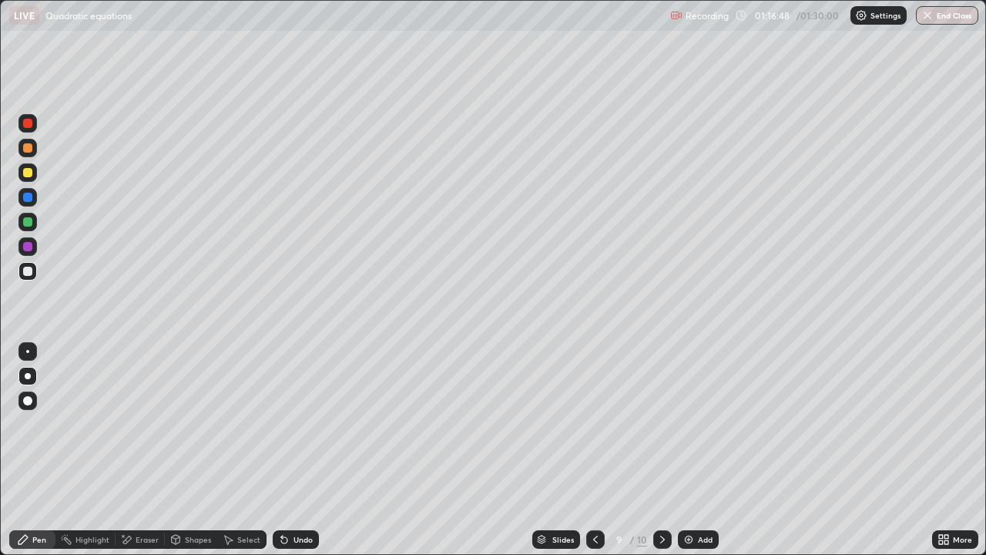
click at [596, 450] on icon at bounding box center [595, 539] width 12 height 12
click at [596, 450] on icon at bounding box center [595, 539] width 5 height 8
click at [592, 450] on icon at bounding box center [595, 539] width 12 height 12
click at [593, 450] on icon at bounding box center [595, 539] width 12 height 12
click at [592, 450] on icon at bounding box center [595, 539] width 12 height 12
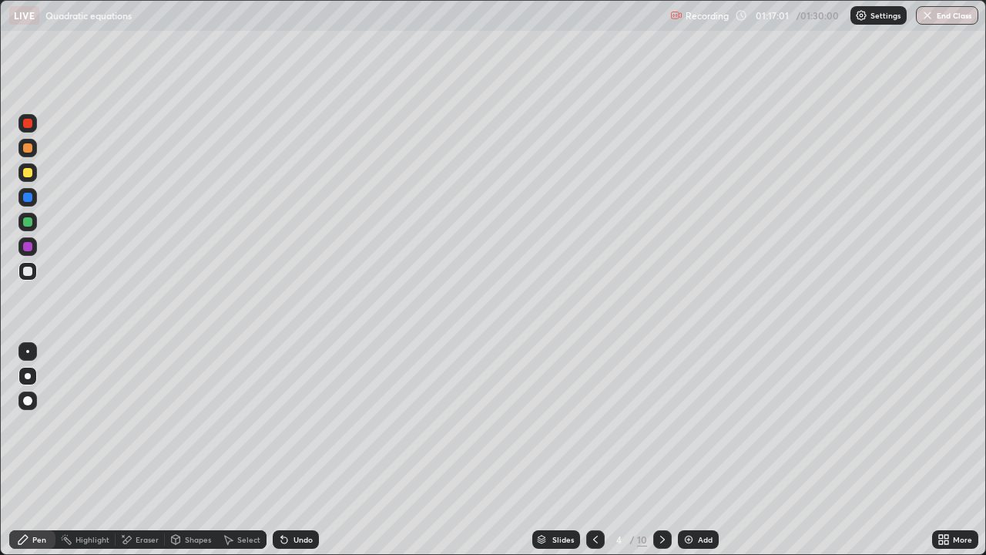
click at [660, 450] on icon at bounding box center [662, 539] width 5 height 8
click at [662, 450] on icon at bounding box center [662, 539] width 12 height 12
click at [661, 450] on icon at bounding box center [662, 539] width 12 height 12
click at [642, 450] on div "10" at bounding box center [642, 539] width 10 height 14
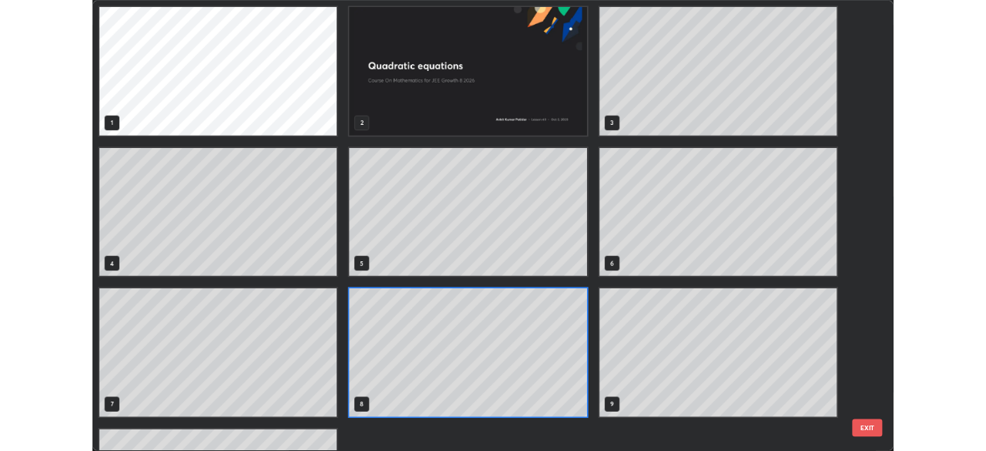
scroll to position [549, 977]
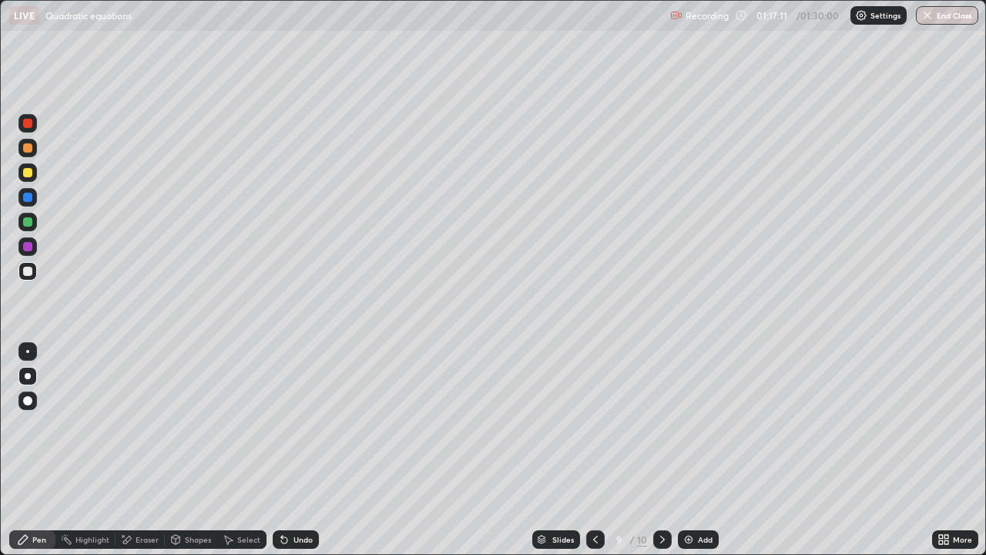
click at [25, 171] on div at bounding box center [27, 172] width 9 height 9
click at [29, 123] on div at bounding box center [27, 123] width 9 height 9
click at [143, 450] on div "Eraser" at bounding box center [147, 539] width 23 height 8
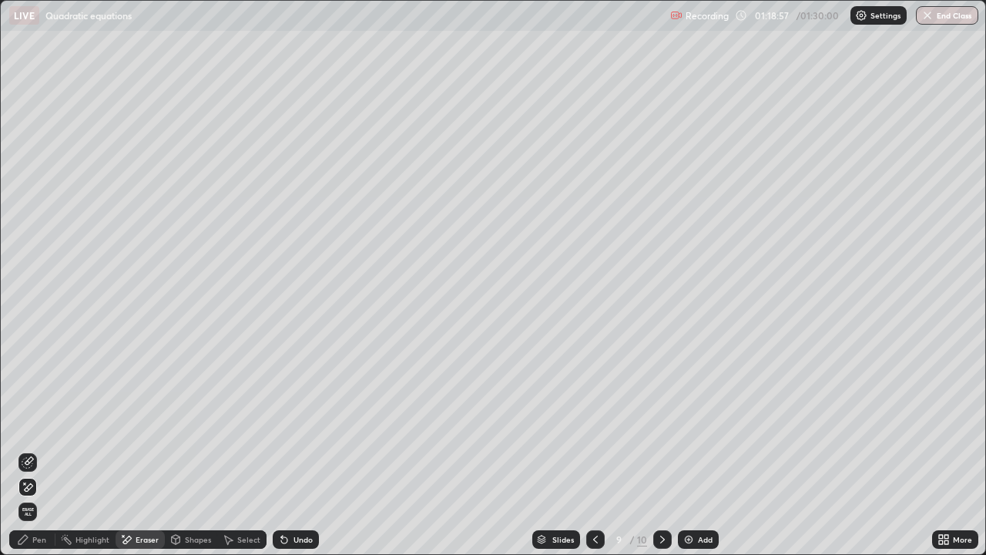
click at [36, 450] on div "Pen" at bounding box center [39, 539] width 14 height 8
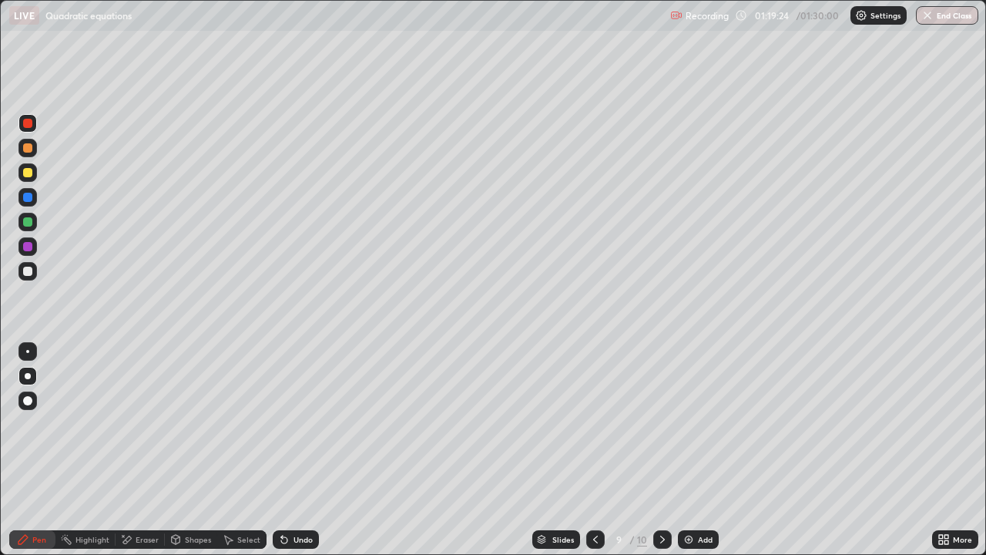
click at [29, 270] on div at bounding box center [27, 271] width 9 height 9
click at [942, 18] on button "End Class" at bounding box center [947, 15] width 62 height 18
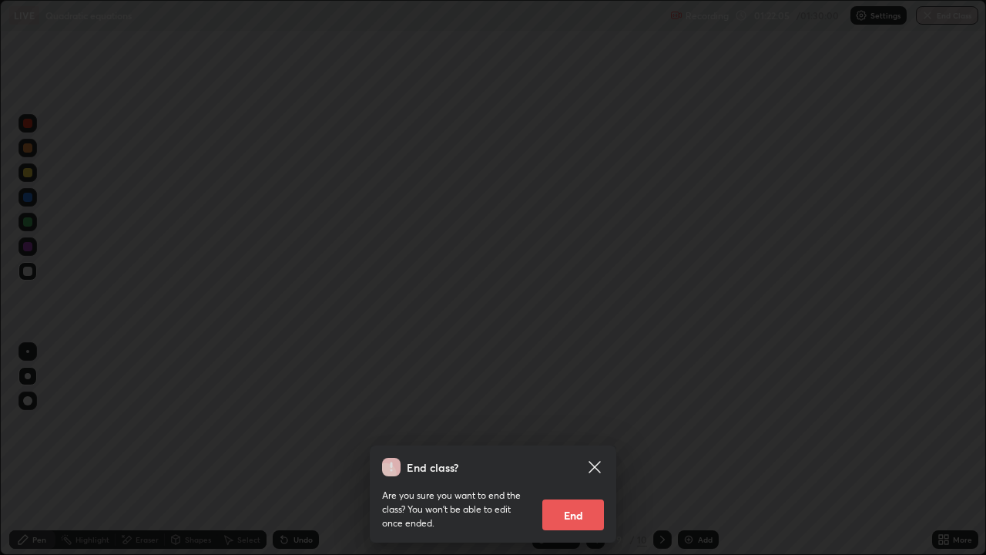
click at [574, 450] on button "End" at bounding box center [573, 514] width 62 height 31
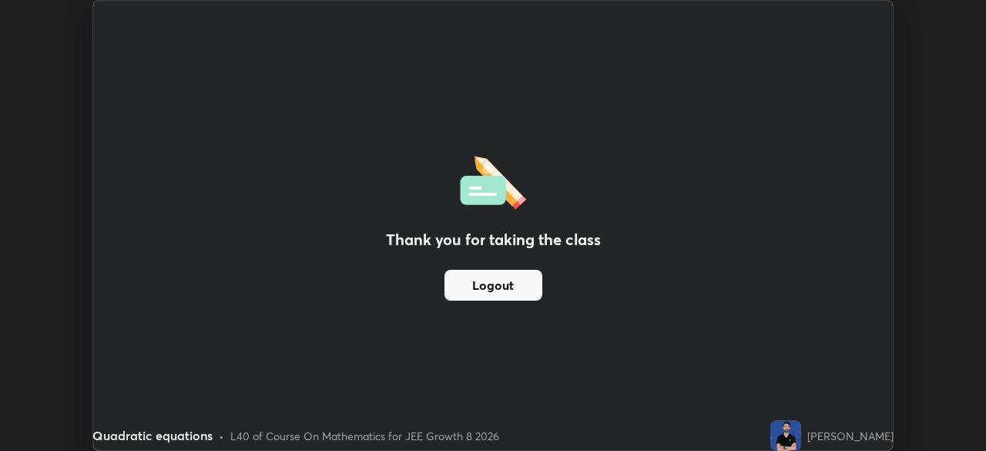
scroll to position [76589, 76053]
